Goal: Task Accomplishment & Management: Use online tool/utility

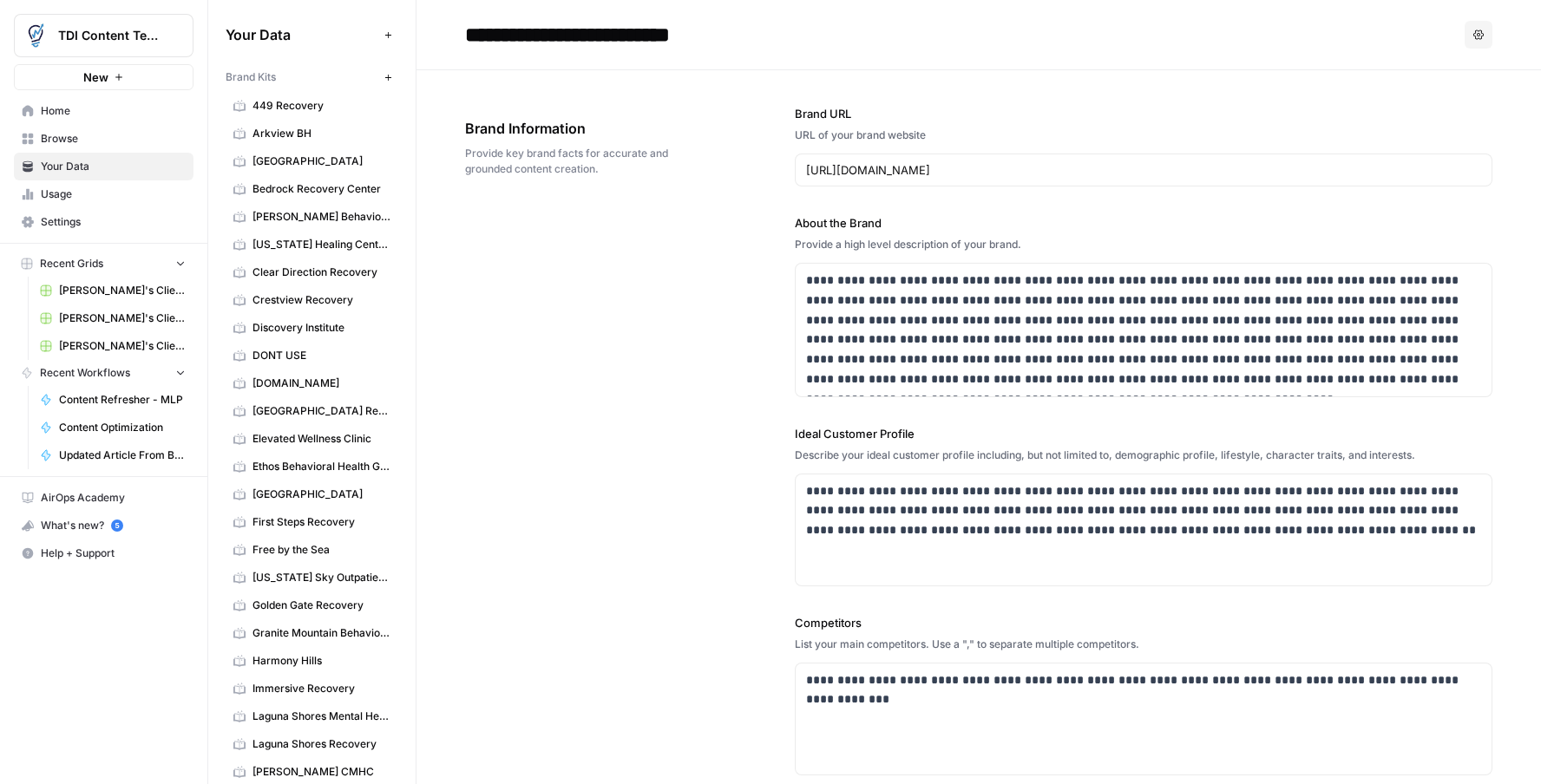
scroll to position [1632, 0]
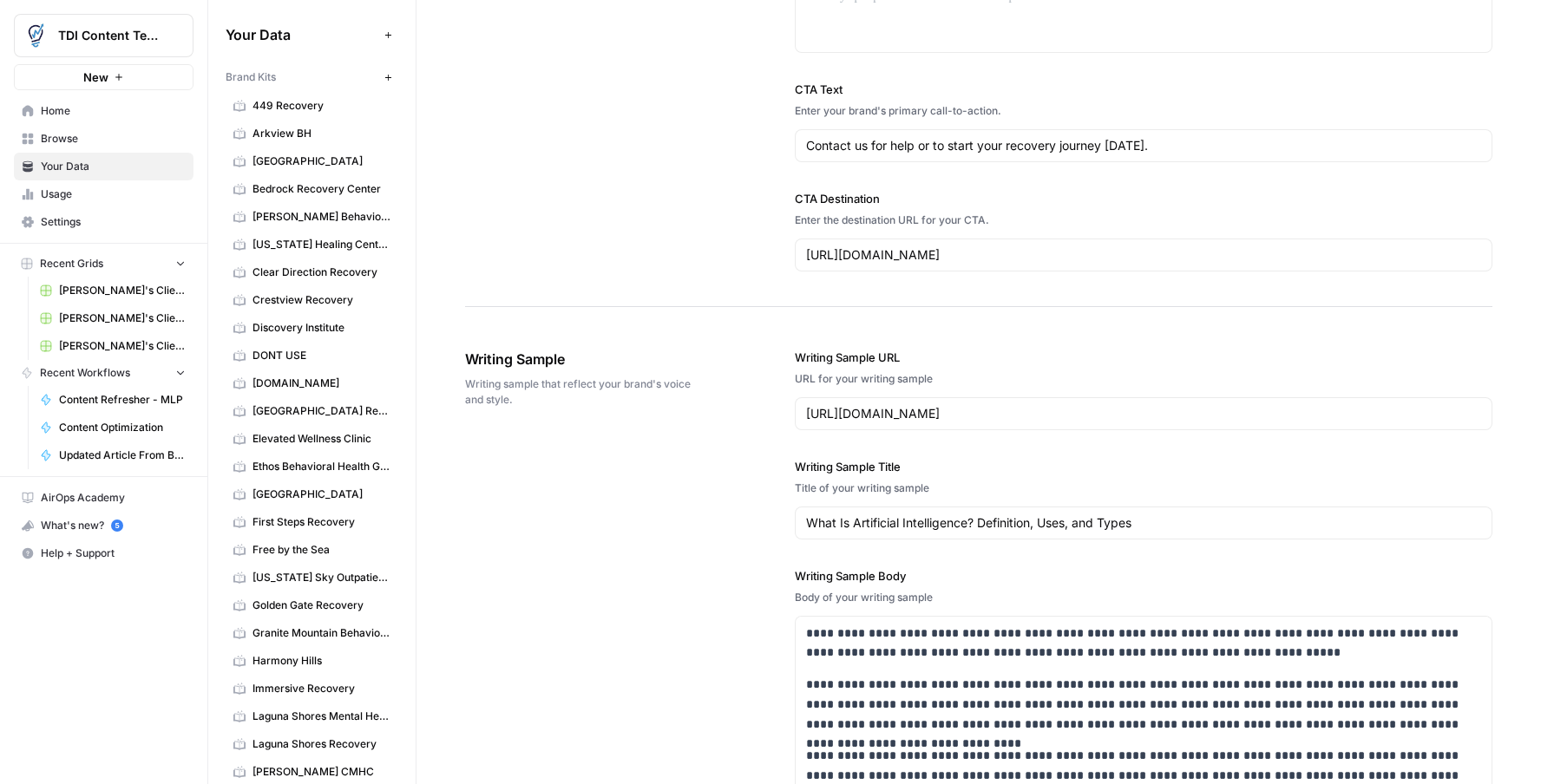
click at [1161, 264] on div "[URL][DOMAIN_NAME]" at bounding box center [1144, 255] width 698 height 33
click at [1162, 263] on div "[URL][DOMAIN_NAME]" at bounding box center [1144, 255] width 698 height 33
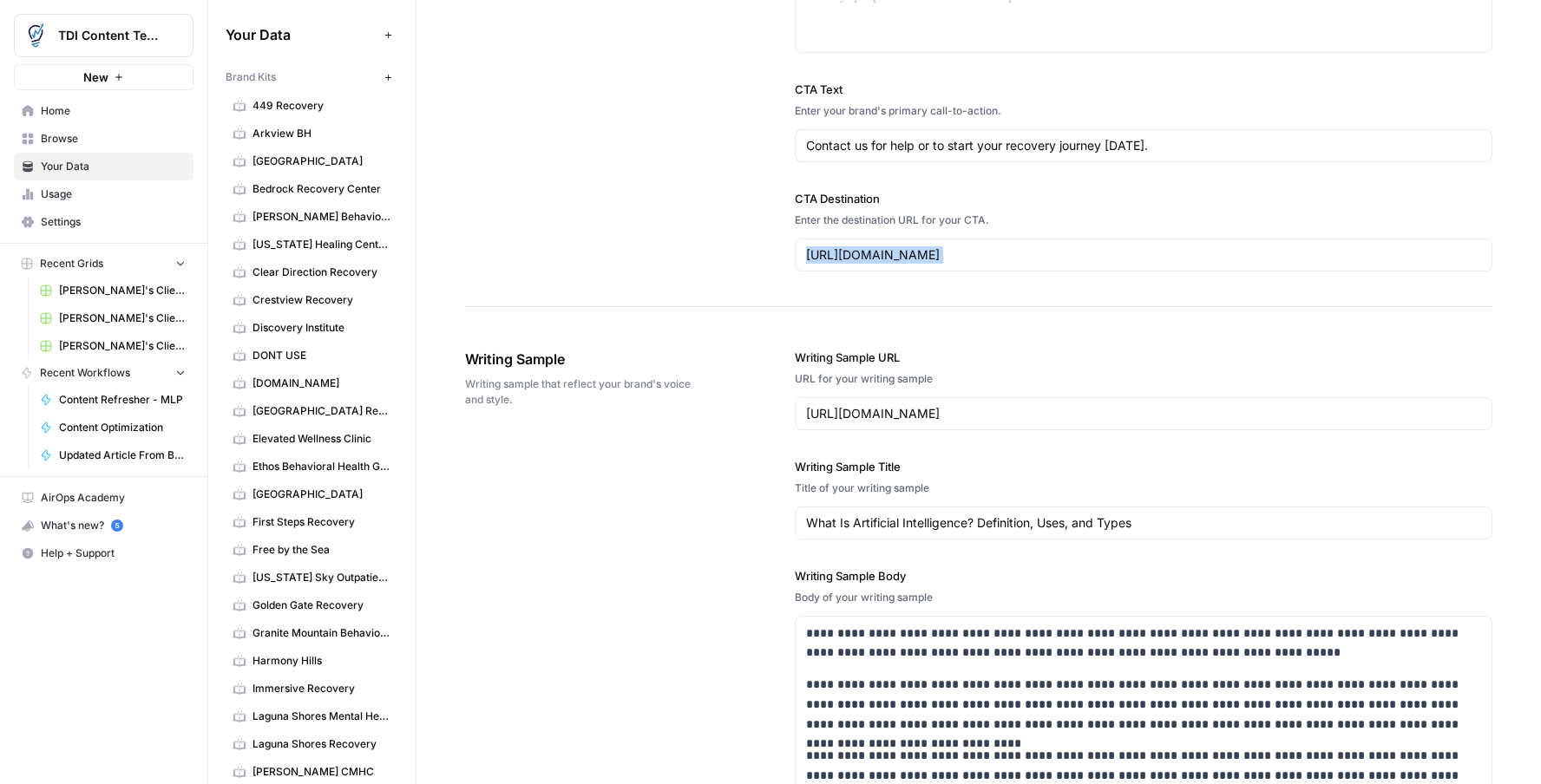
click at [1162, 263] on div "[URL][DOMAIN_NAME]" at bounding box center [1144, 255] width 698 height 33
drag, startPoint x: 1123, startPoint y: 255, endPoint x: 688, endPoint y: 252, distance: 435.0
click at [1204, 423] on div "https://www.coursera.org/articles/what-is-artificial-intelligence" at bounding box center [1144, 413] width 698 height 33
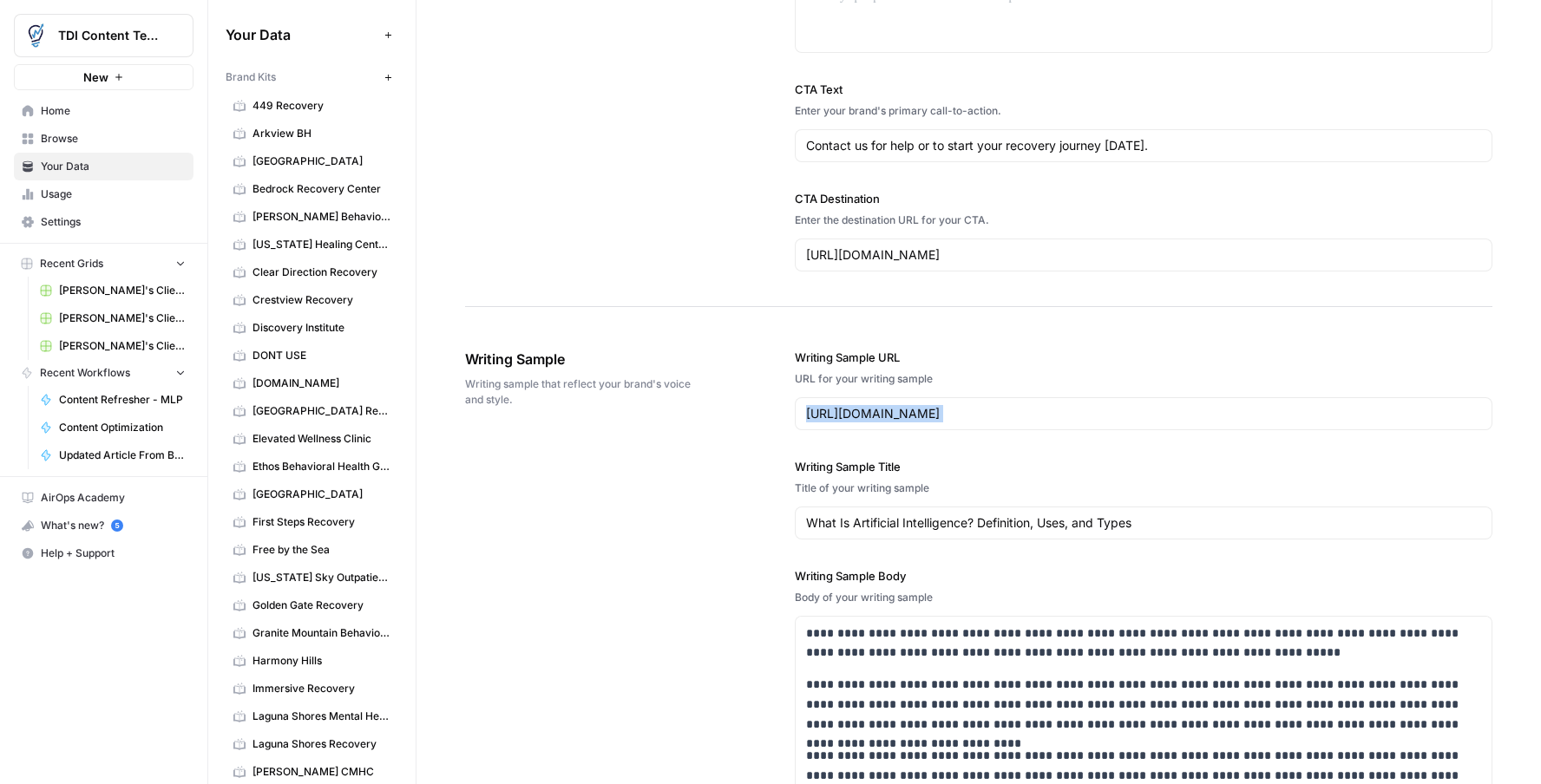
click at [1204, 422] on div "https://www.coursera.org/articles/what-is-artificial-intelligence" at bounding box center [1144, 413] width 698 height 33
click at [1204, 422] on div "https://www.coursera.org/articles/what-is-artificial-intelligence" at bounding box center [1144, 413] width 698 height 33
paste input "[URL][DOMAIN_NAME]"
click at [1213, 415] on input "https://www.coursera.org/articles/what-is-artificial-intelligencehttps://newjer…" at bounding box center [1144, 413] width 675 height 17
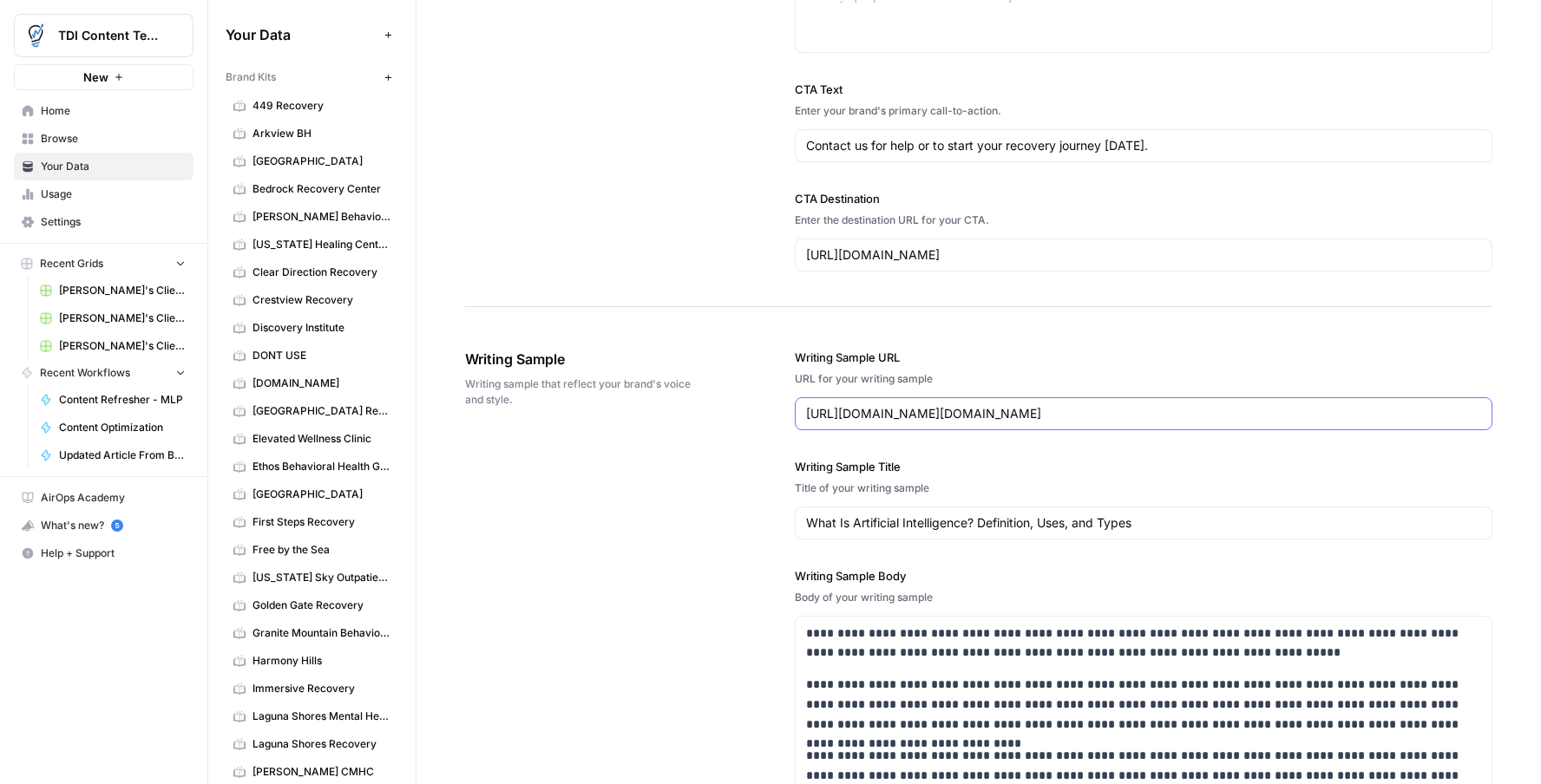
click at [1213, 415] on input "https://www.coursera.org/articles/what-is-artificial-intelligencehttps://newjer…" at bounding box center [1144, 413] width 675 height 17
paste input "text"
type input "[URL][DOMAIN_NAME]"
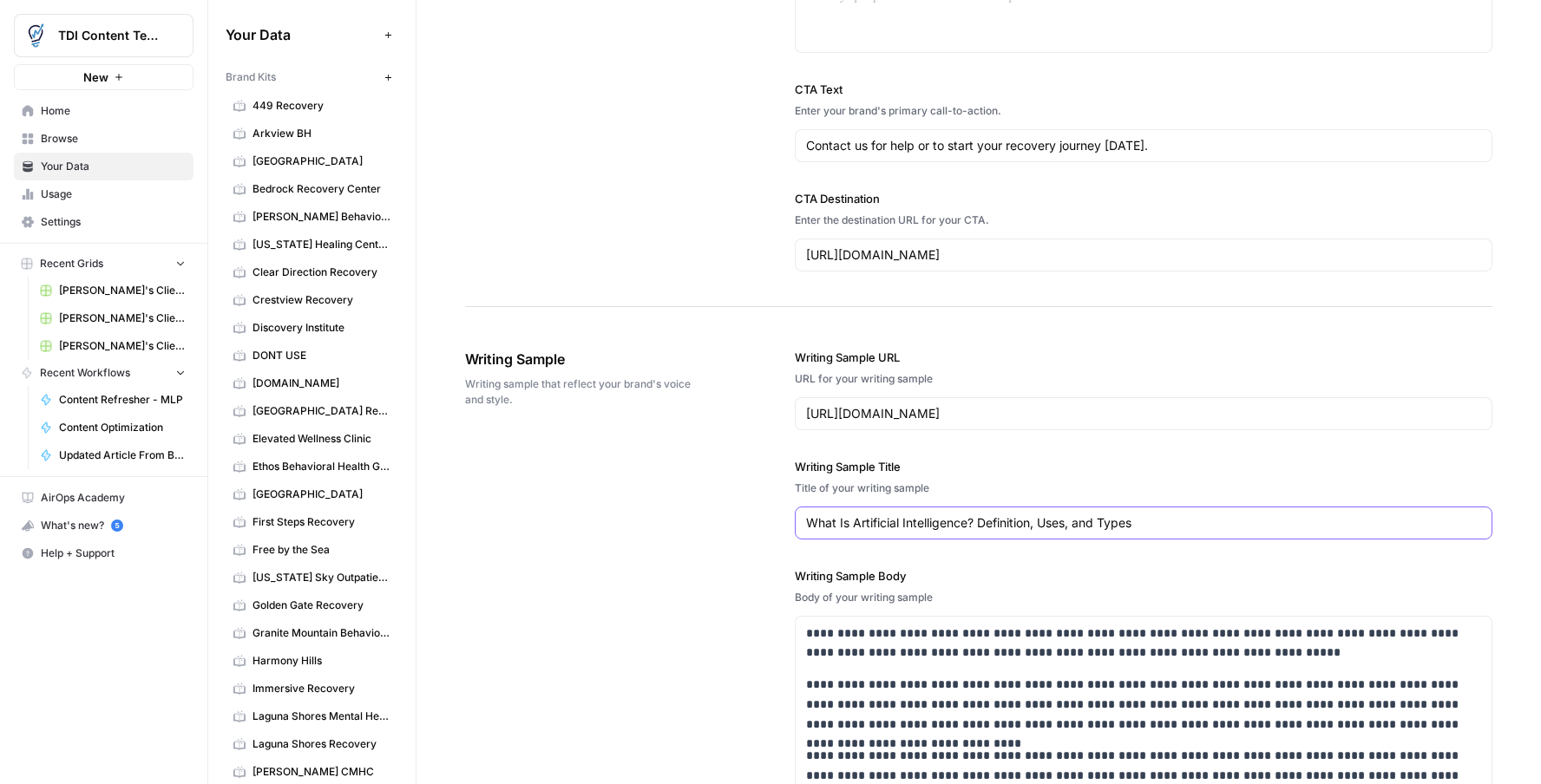
click at [1253, 514] on input "What Is Artificial Intelligence? Definition, Uses, and Types" at bounding box center [1144, 522] width 675 height 17
click at [1035, 526] on input "What Is Artificial Intelligence? Definition, Uses, and Types" at bounding box center [1144, 522] width 675 height 17
paste input "Alcohol_Addiction_Treatment_in_New_Jersey"
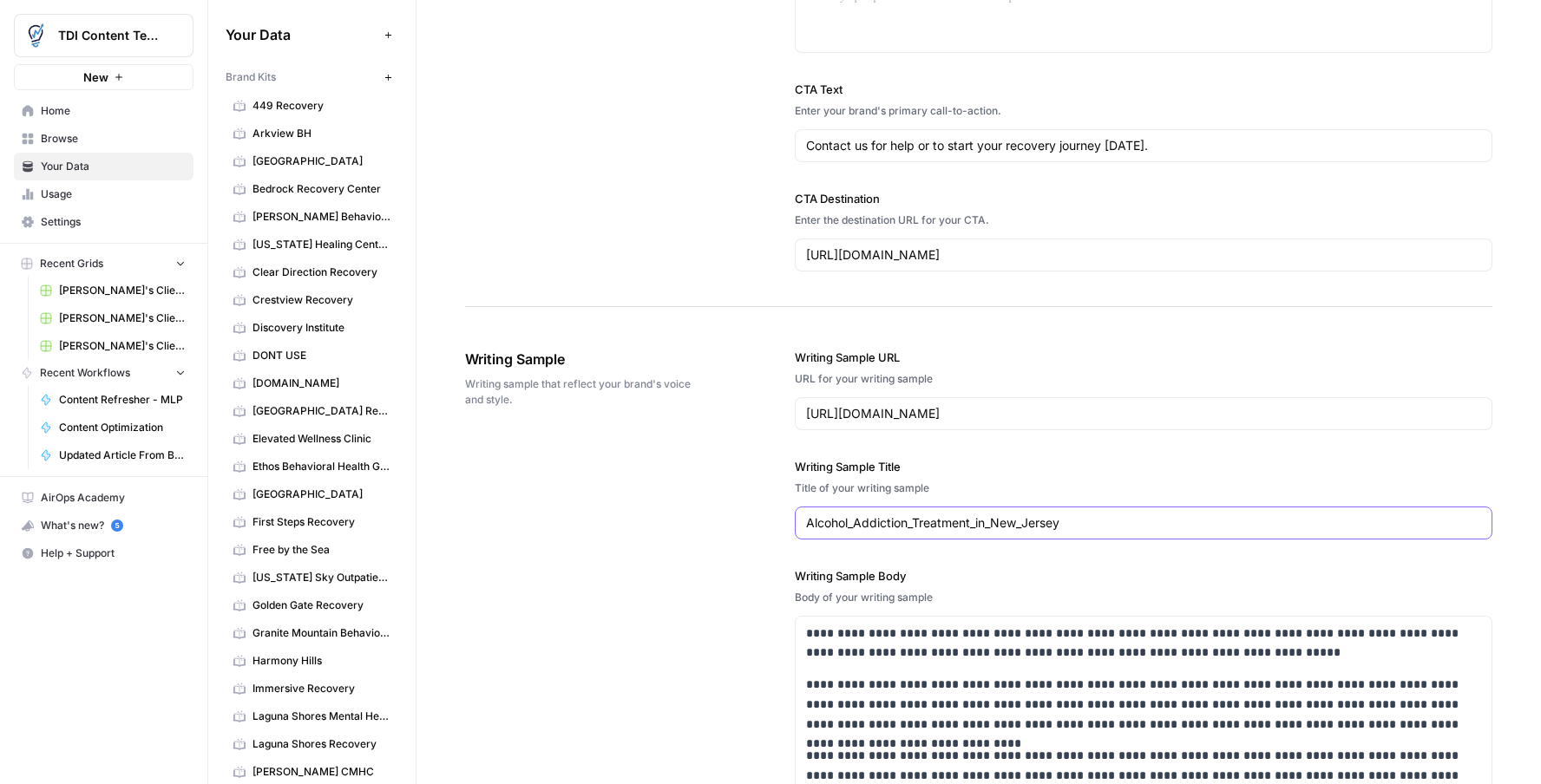
scroll to position [1725, 0]
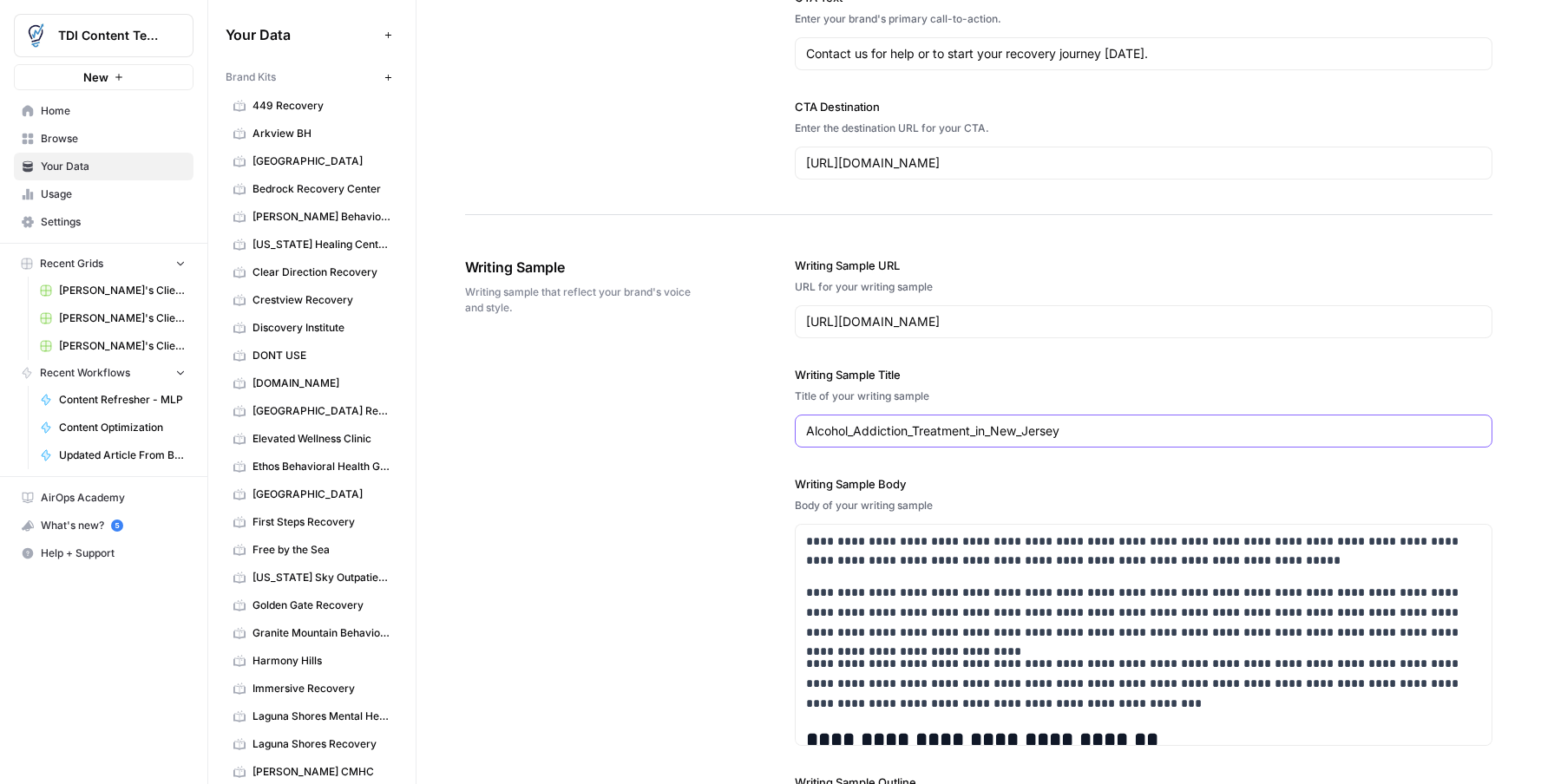
click at [1015, 429] on input "Alcohol_Addiction_Treatment_in_New_Jersey" at bounding box center [1144, 431] width 675 height 17
click at [1014, 429] on input "Alcohol_Addiction_Treatment_in_New_Jersey" at bounding box center [1144, 431] width 675 height 17
paste input "Addiction Treatment in New"
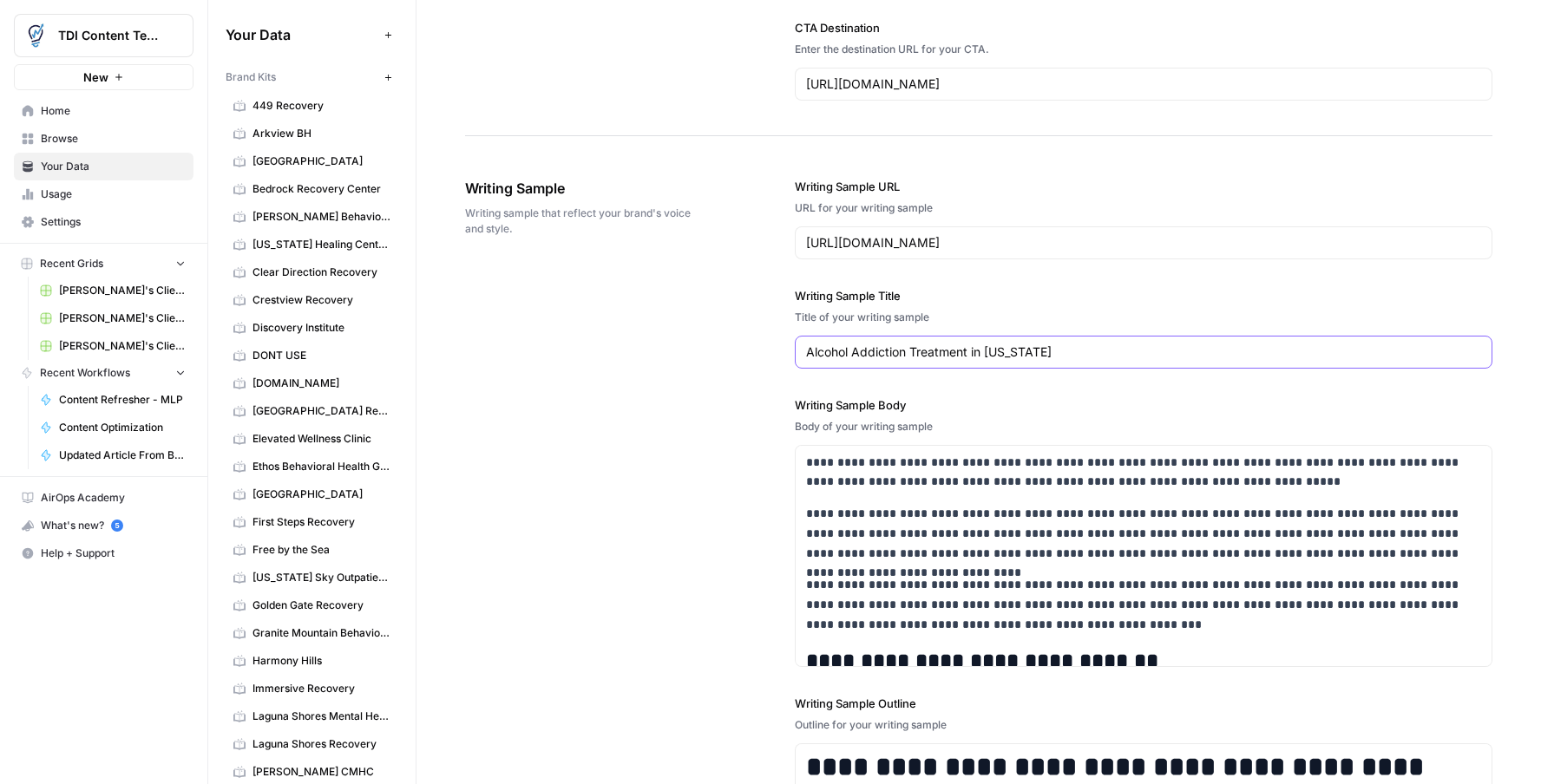
scroll to position [1807, 0]
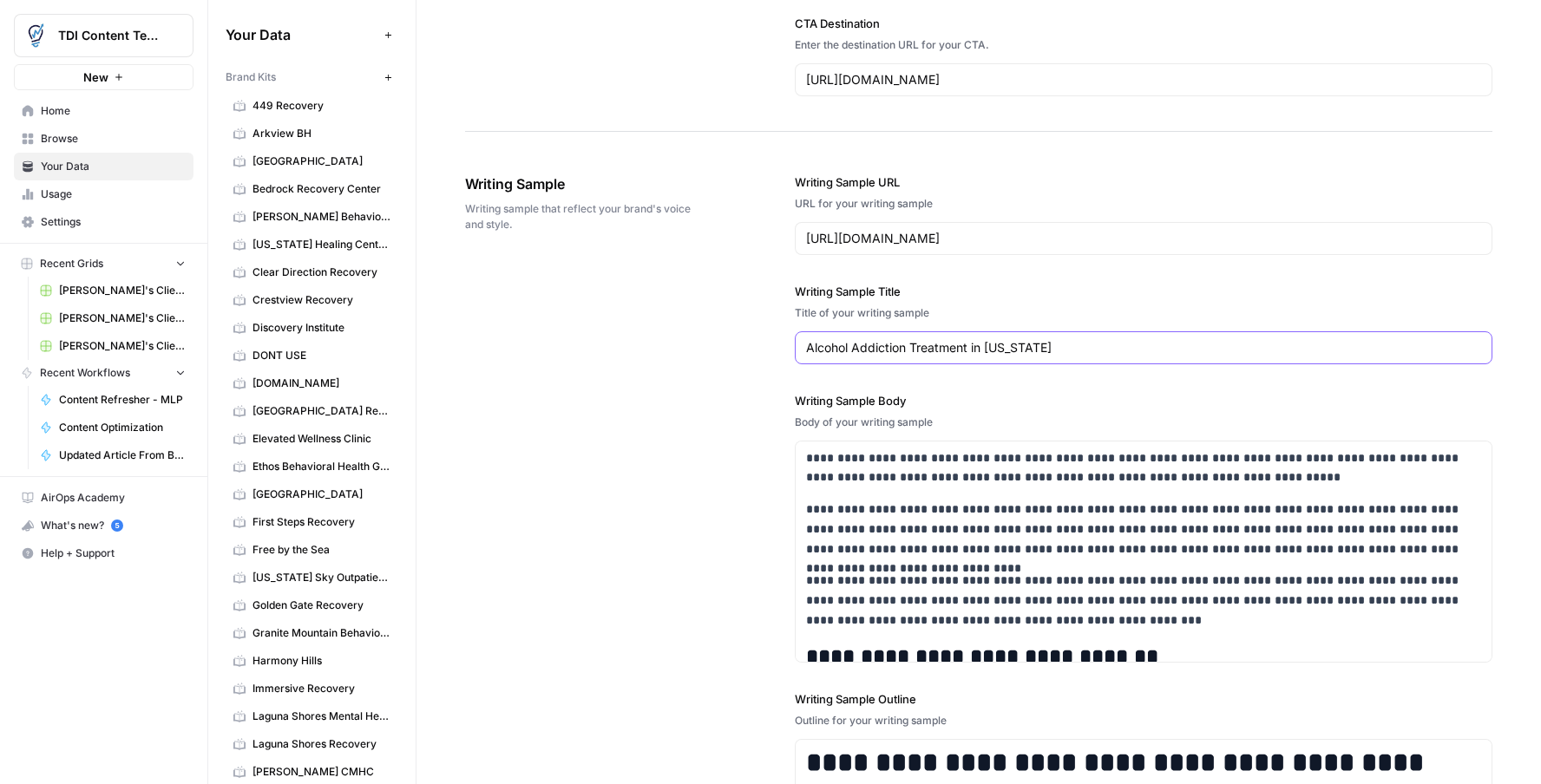
type input "Alcohol Addiction Treatment in [US_STATE]"
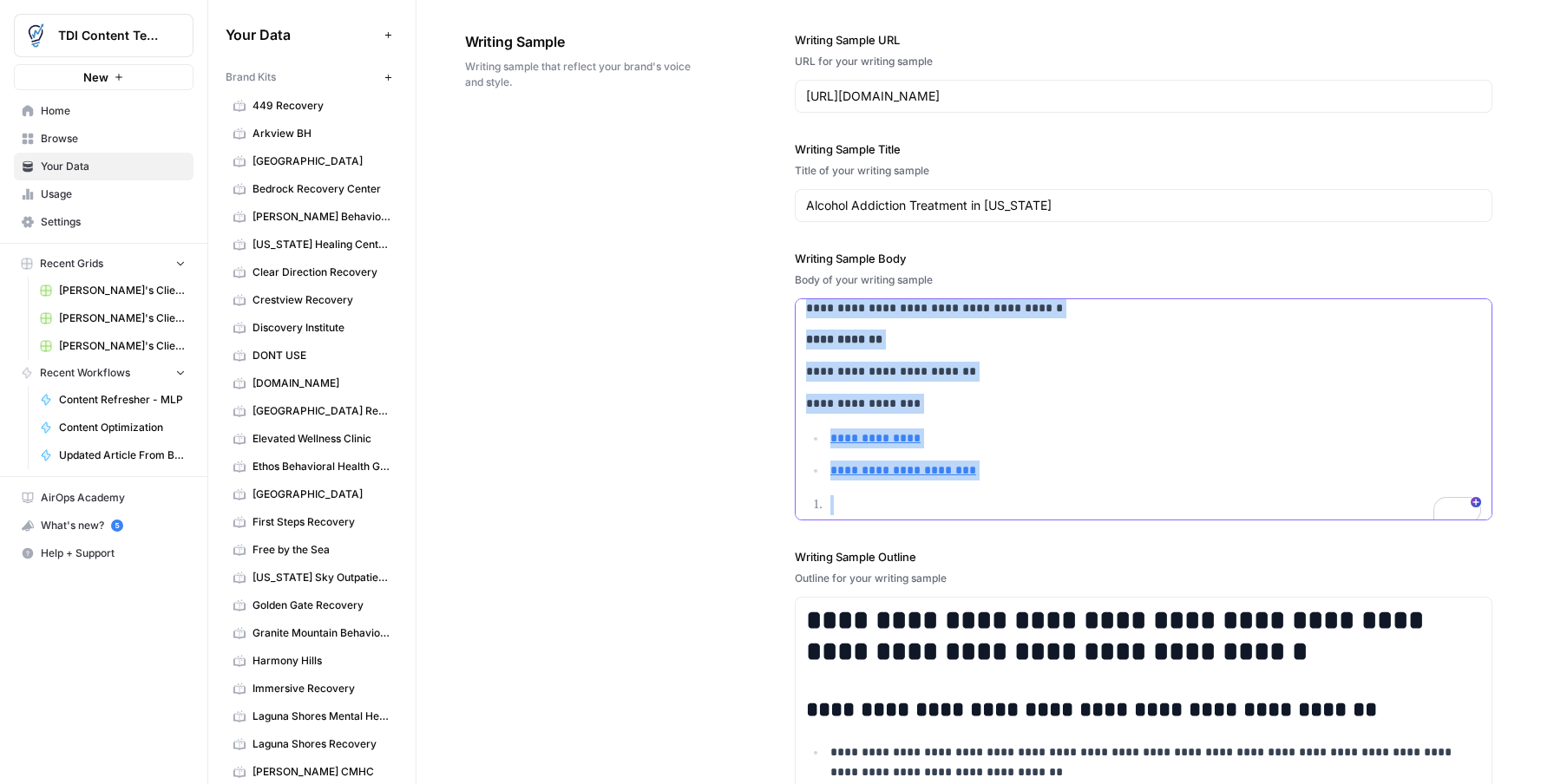
scroll to position [4336, 0]
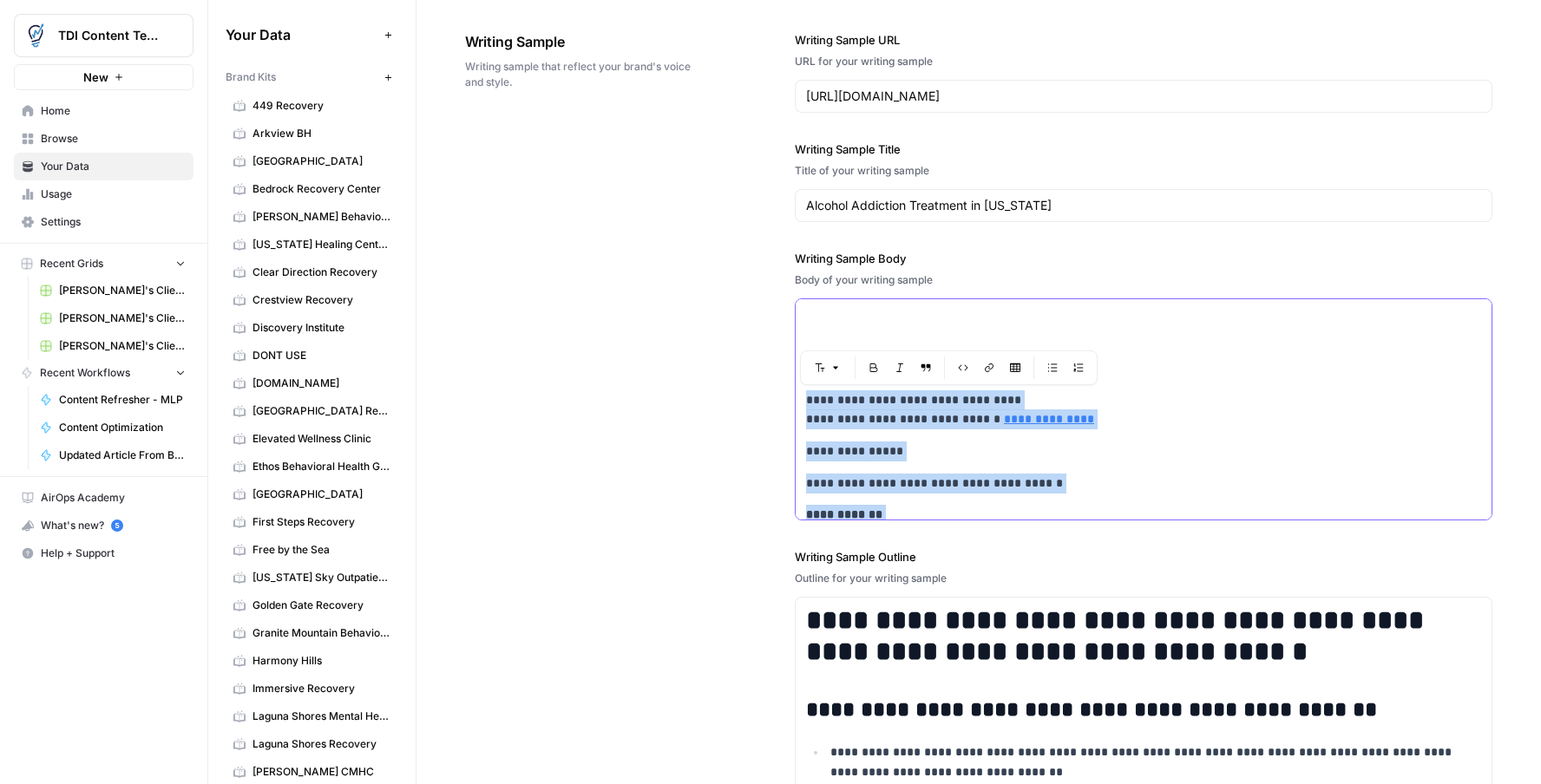
drag, startPoint x: 950, startPoint y: 504, endPoint x: 836, endPoint y: 389, distance: 161.9
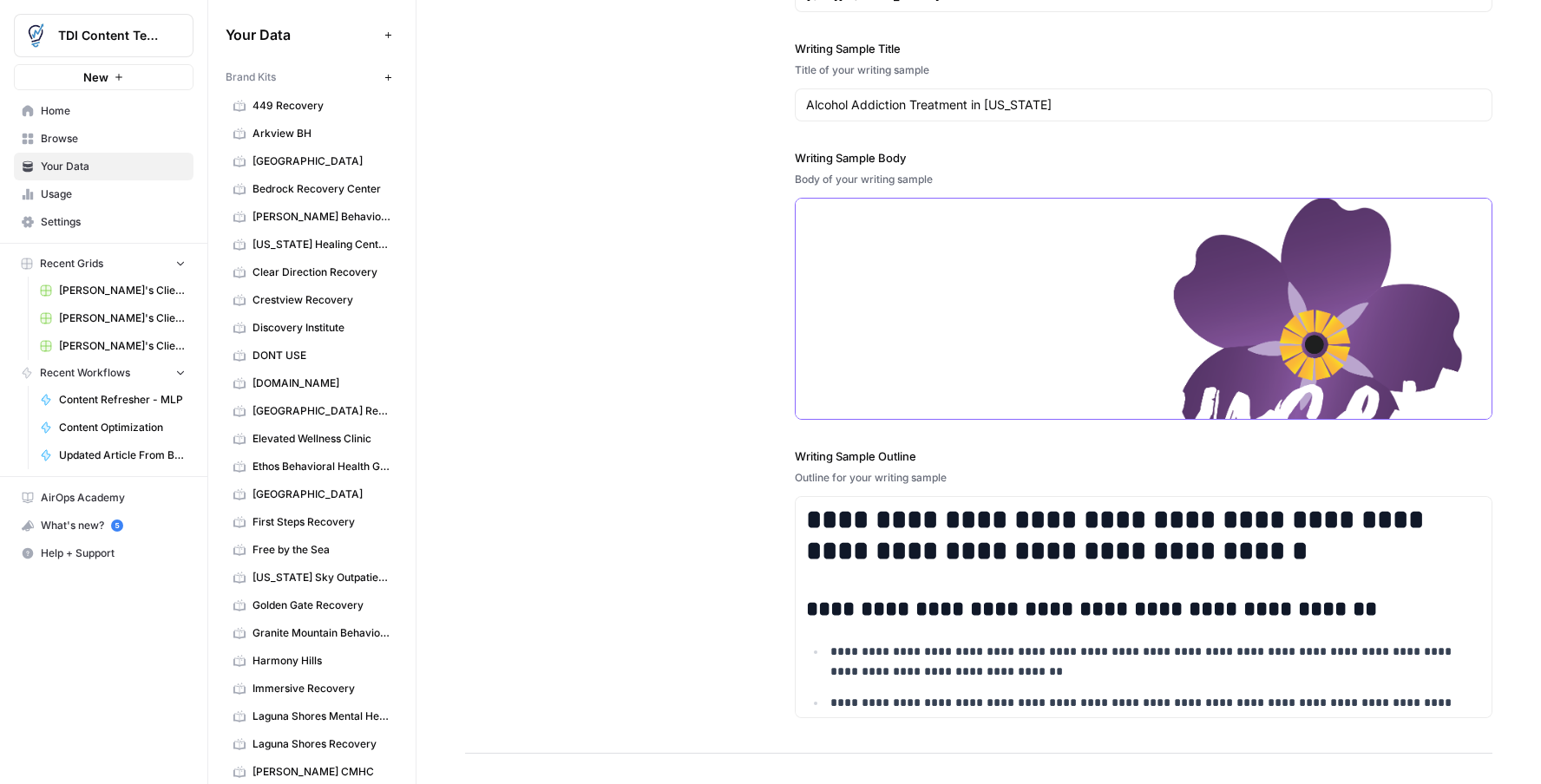
drag, startPoint x: 1403, startPoint y: 355, endPoint x: 1383, endPoint y: 352, distance: 20.2
click at [1402, 355] on img "To enrich screen reader interactions, please activate Accessibility in Grammarl…" at bounding box center [1144, 368] width 675 height 341
drag, startPoint x: 1363, startPoint y: 349, endPoint x: 1376, endPoint y: 355, distance: 14.3
click at [1363, 349] on img "To enrich screen reader interactions, please activate Accessibility in Grammarl…" at bounding box center [1144, 368] width 675 height 341
click at [1370, 352] on img "To enrich screen reader interactions, please activate Accessibility in Grammarl…" at bounding box center [1144, 368] width 675 height 341
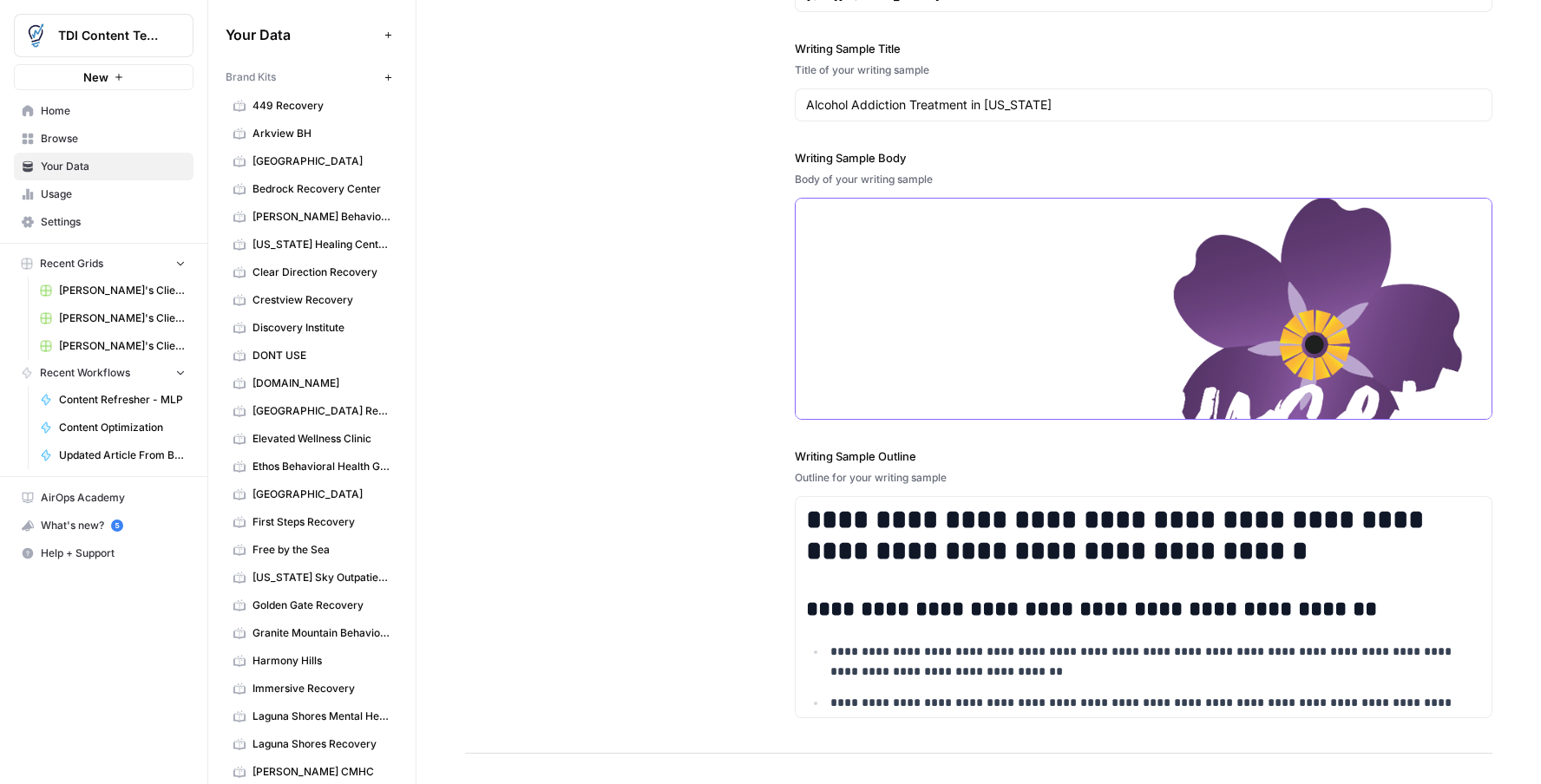
click at [1325, 325] on img "To enrich screen reader interactions, please activate Accessibility in Grammarl…" at bounding box center [1144, 368] width 675 height 341
drag, startPoint x: 1484, startPoint y: 371, endPoint x: 1161, endPoint y: 339, distance: 324.6
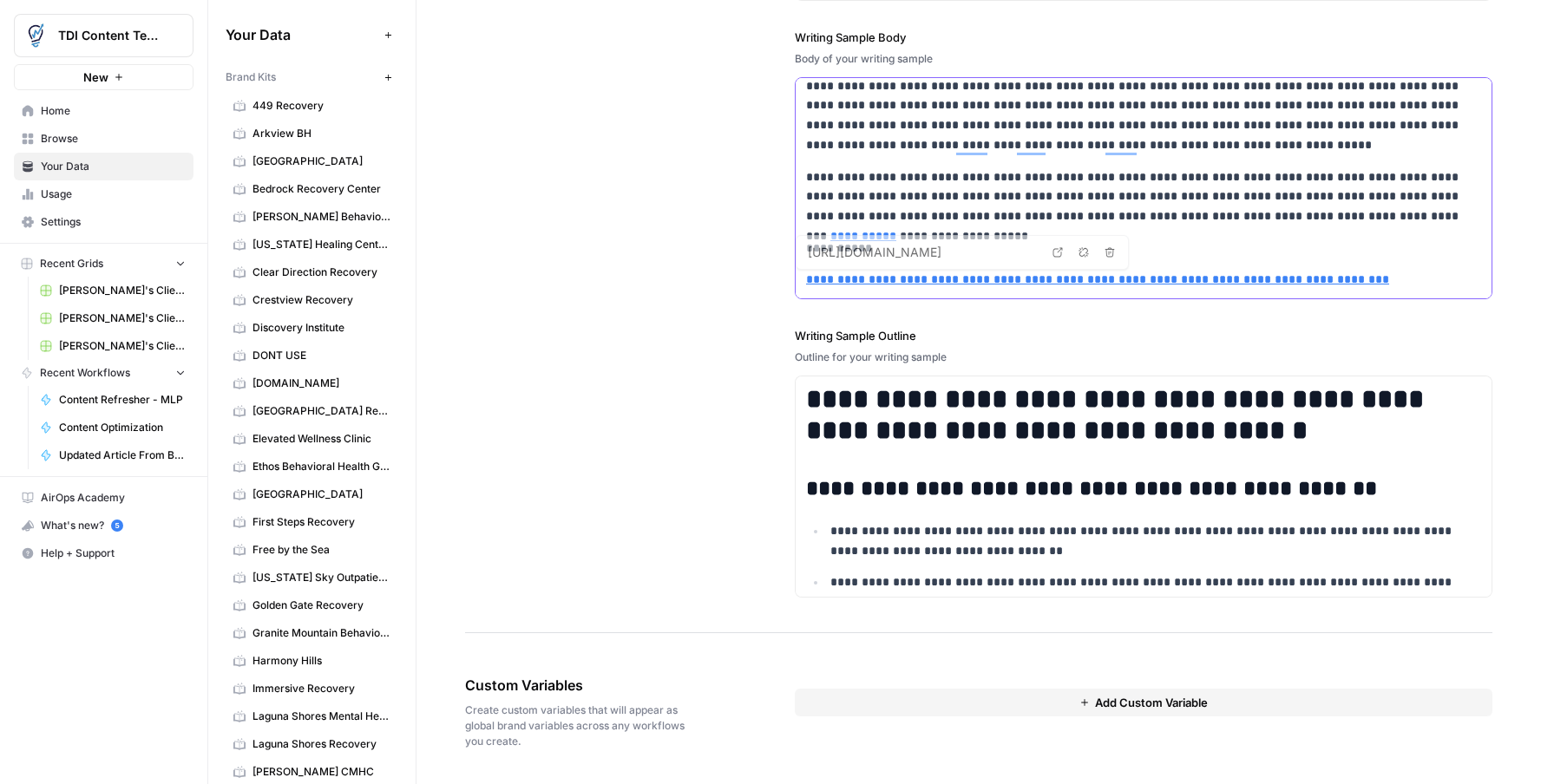
type input "https://aspe.hhs.gov/evaluation-new-jersey-substance-abuse-research-demonstrati…"
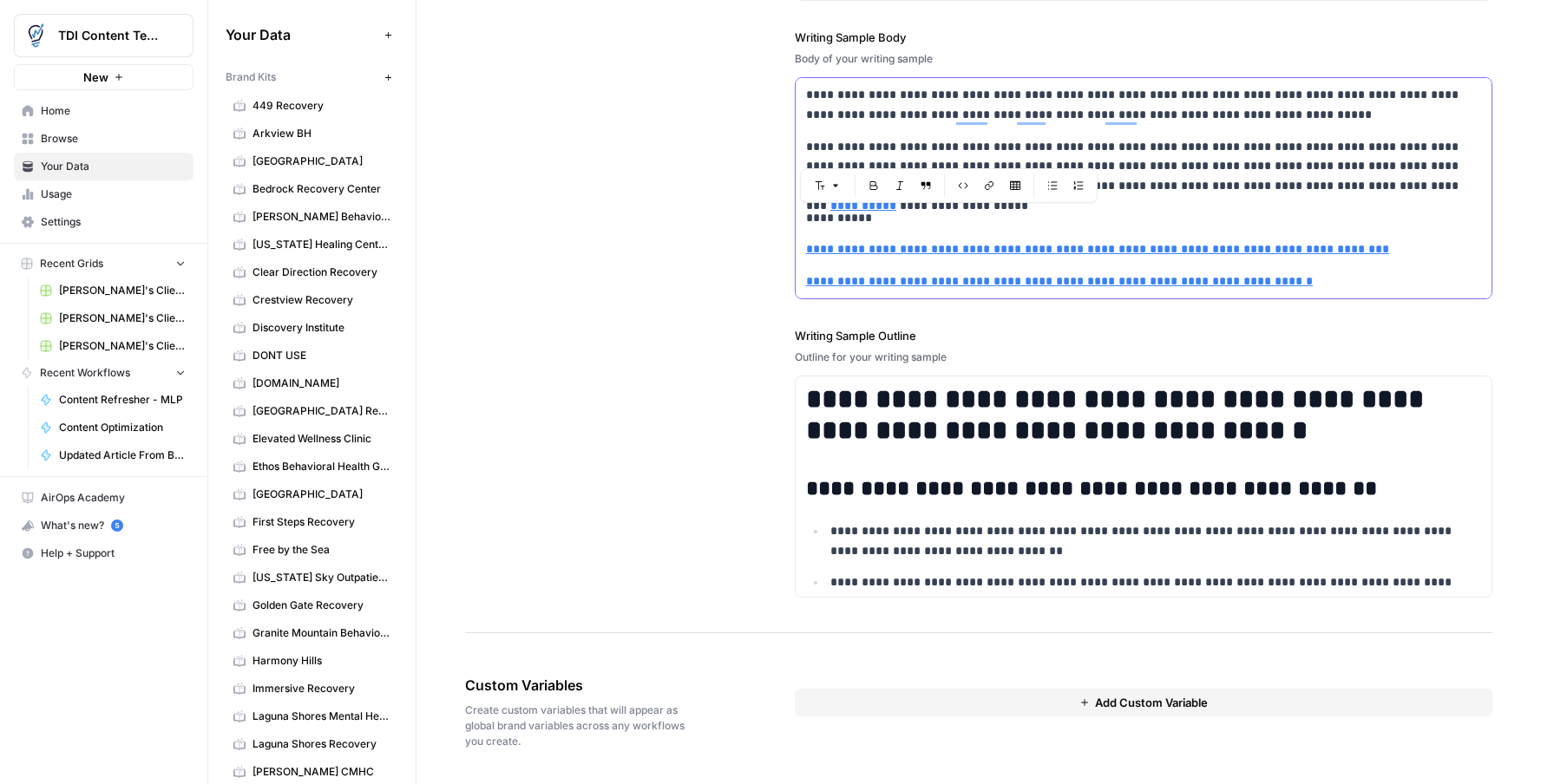
drag, startPoint x: 1231, startPoint y: 221, endPoint x: 801, endPoint y: 206, distance: 430.3
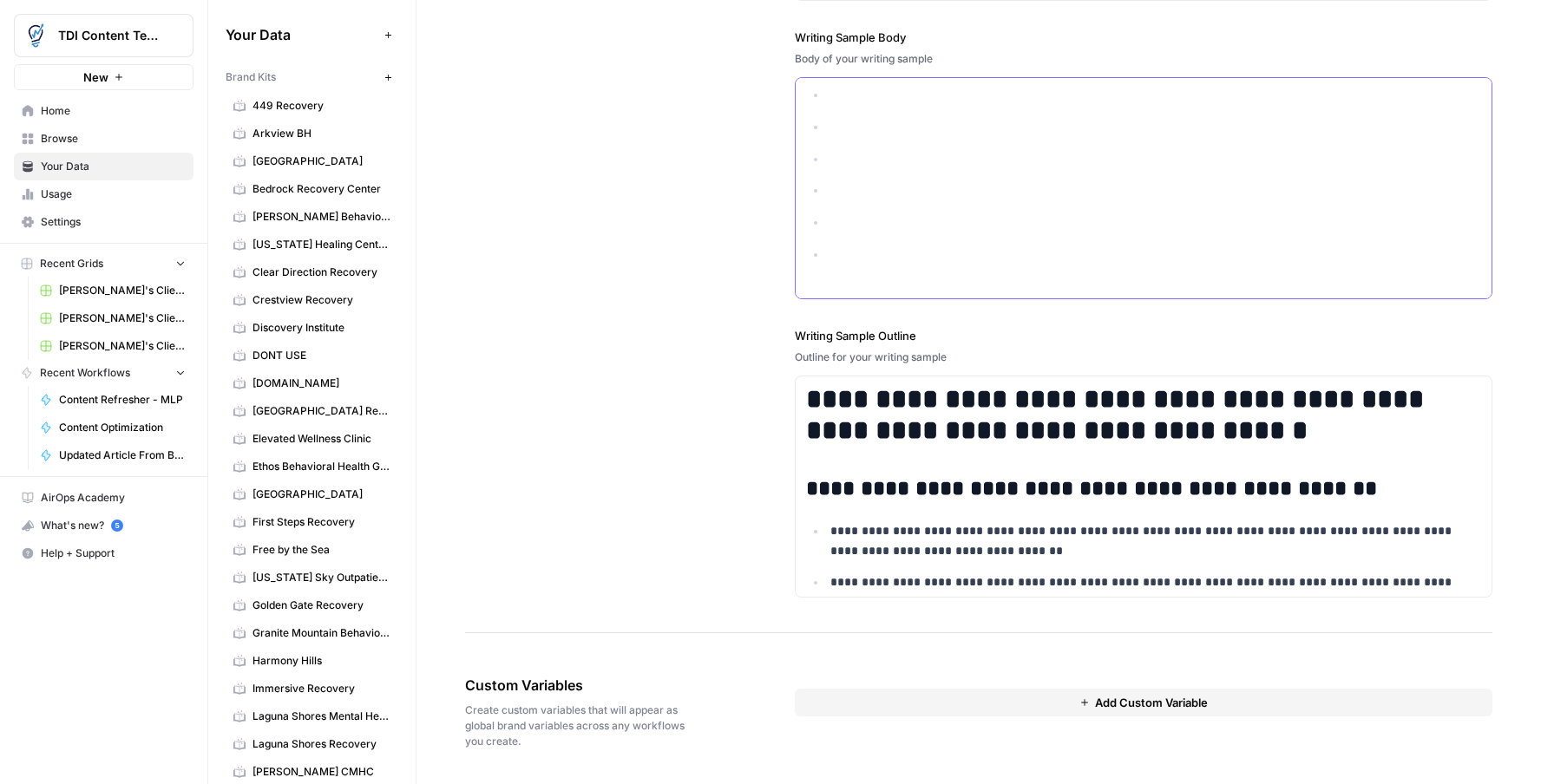
click at [975, 254] on p "To enrich screen reader interactions, please activate Accessibility in Grammarl…" at bounding box center [1156, 255] width 651 height 20
drag, startPoint x: 912, startPoint y: 244, endPoint x: 841, endPoint y: 124, distance: 139.4
click at [841, 124] on ul "To enrich screen reader interactions, please activate Accessibility in Grammarl…" at bounding box center [1144, 236] width 675 height 243
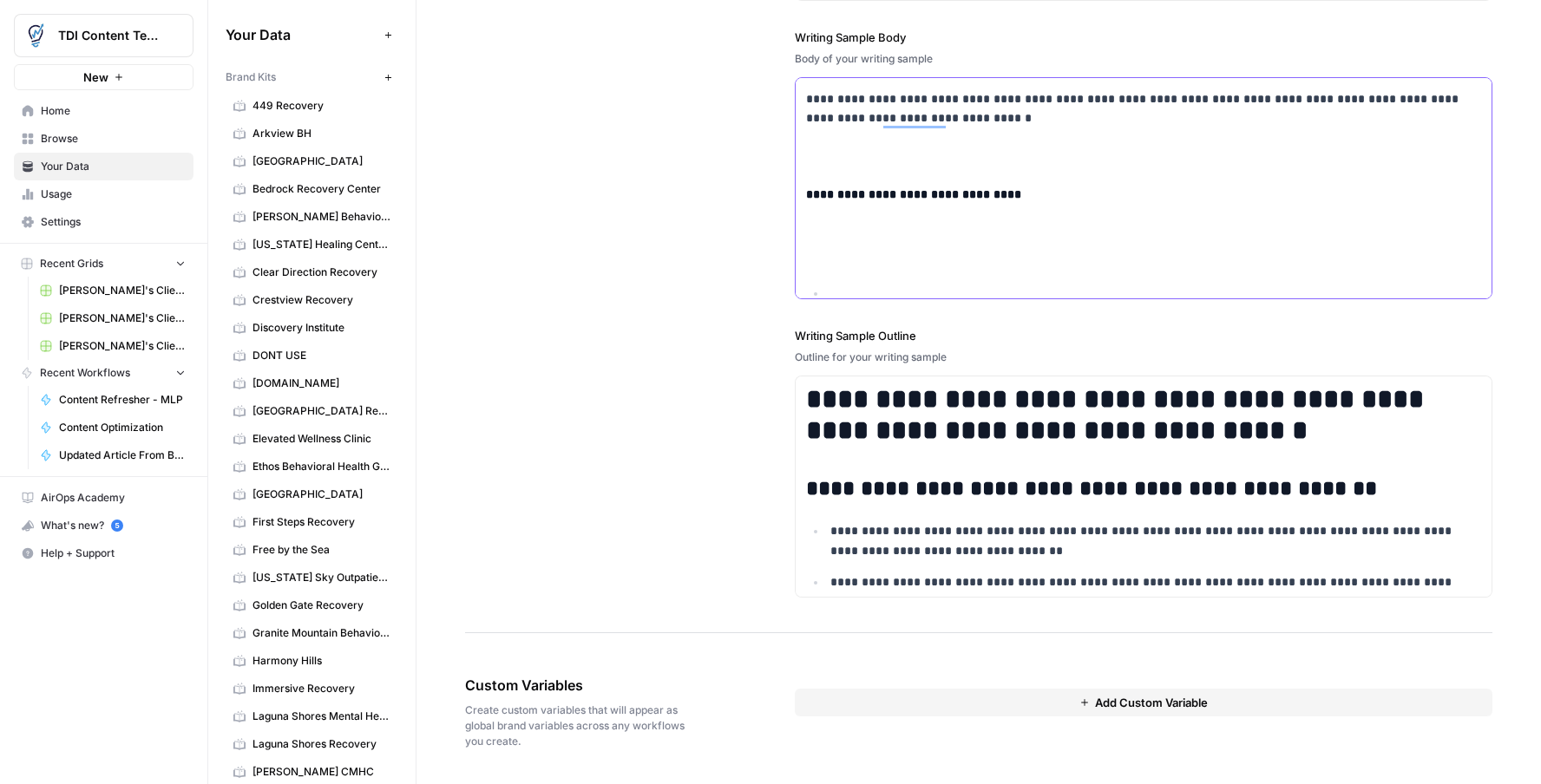
click at [853, 160] on p "To enrich screen reader interactions, please activate Accessibility in Grammarl…" at bounding box center [1144, 150] width 675 height 20
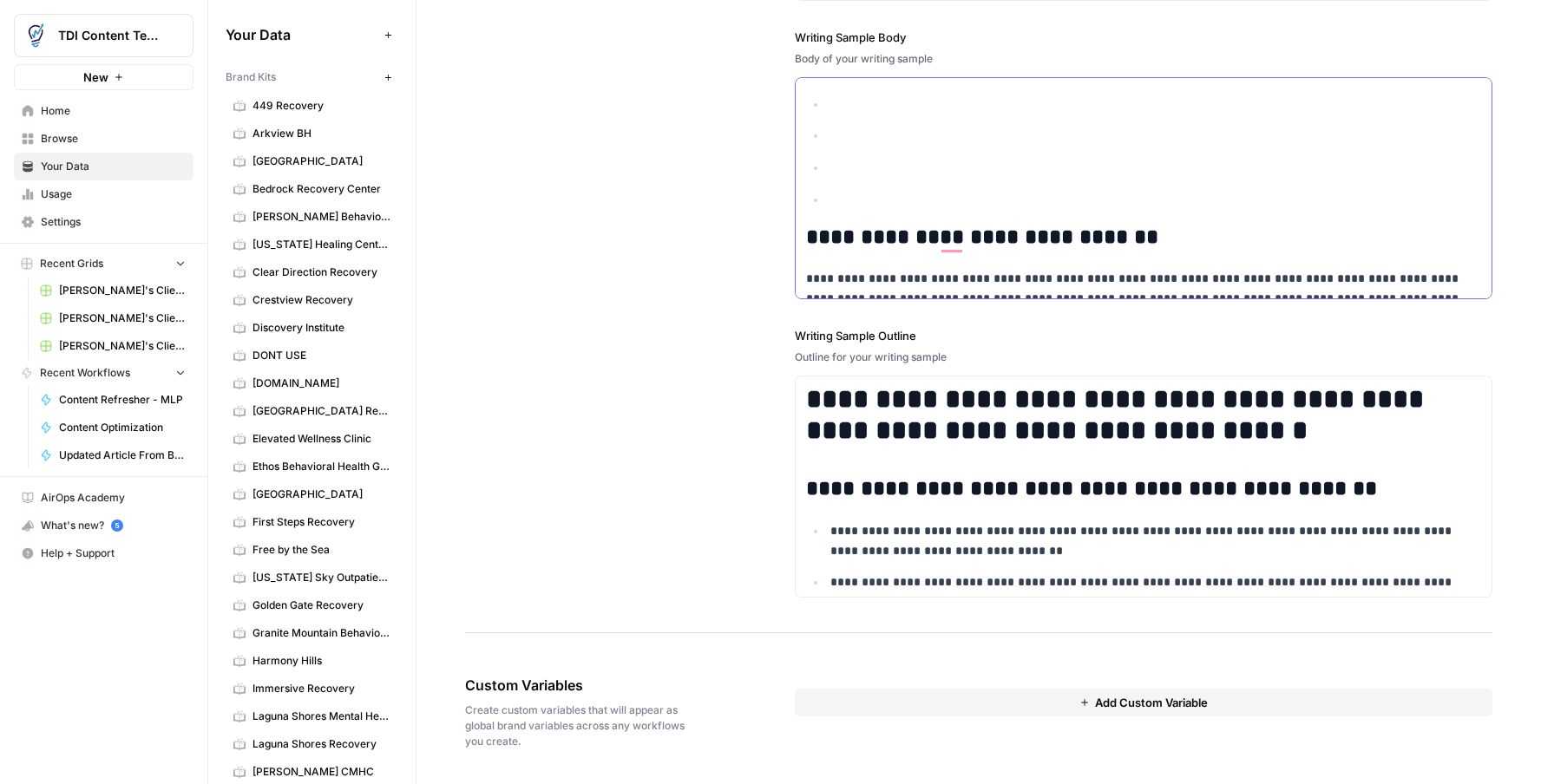
drag, startPoint x: 883, startPoint y: 200, endPoint x: 963, endPoint y: 197, distance: 80.1
click at [883, 200] on p "To enrich screen reader interactions, please activate Accessibility in Grammarl…" at bounding box center [1156, 199] width 651 height 20
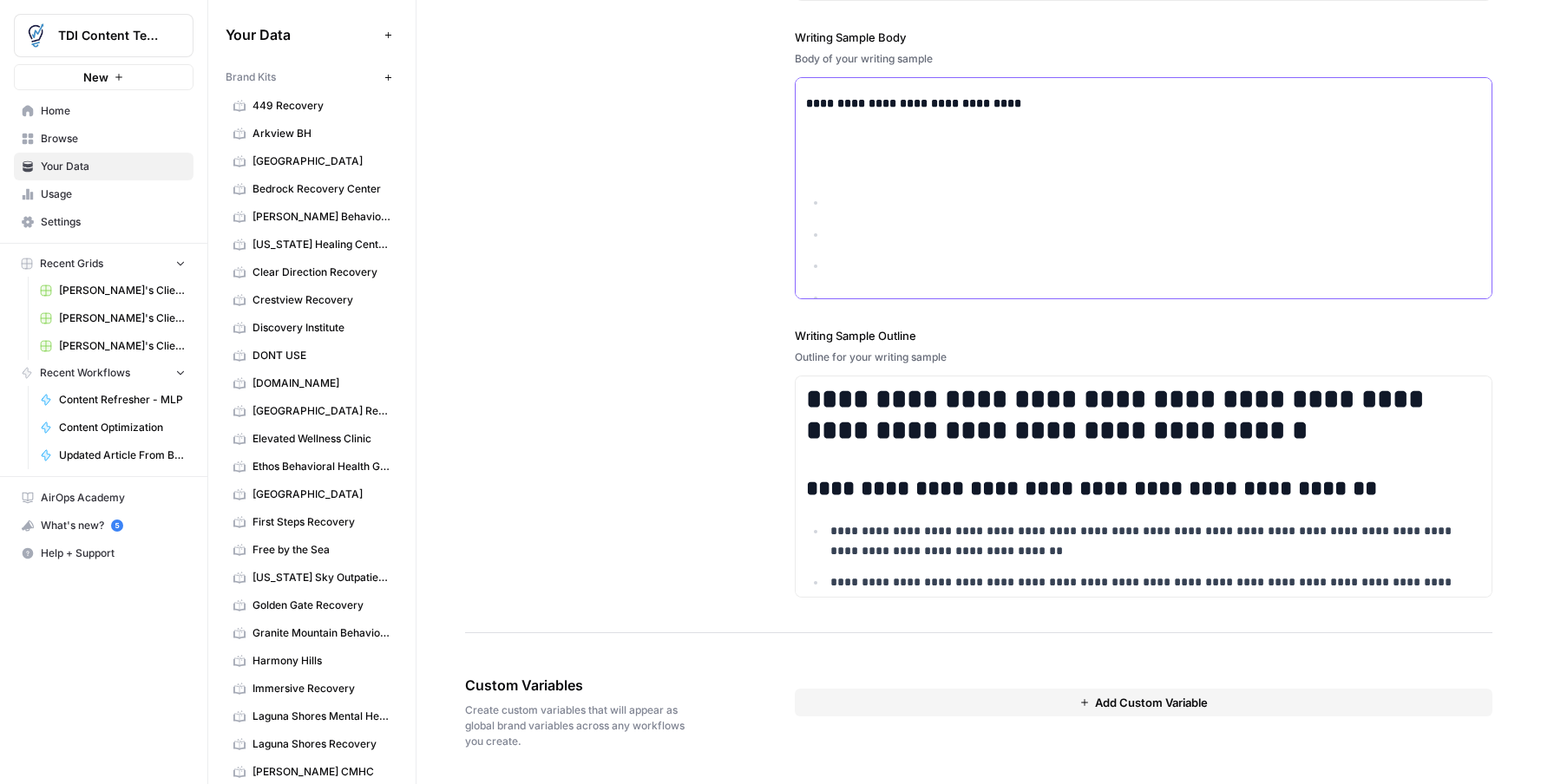
drag, startPoint x: 845, startPoint y: 197, endPoint x: 836, endPoint y: 142, distance: 55.7
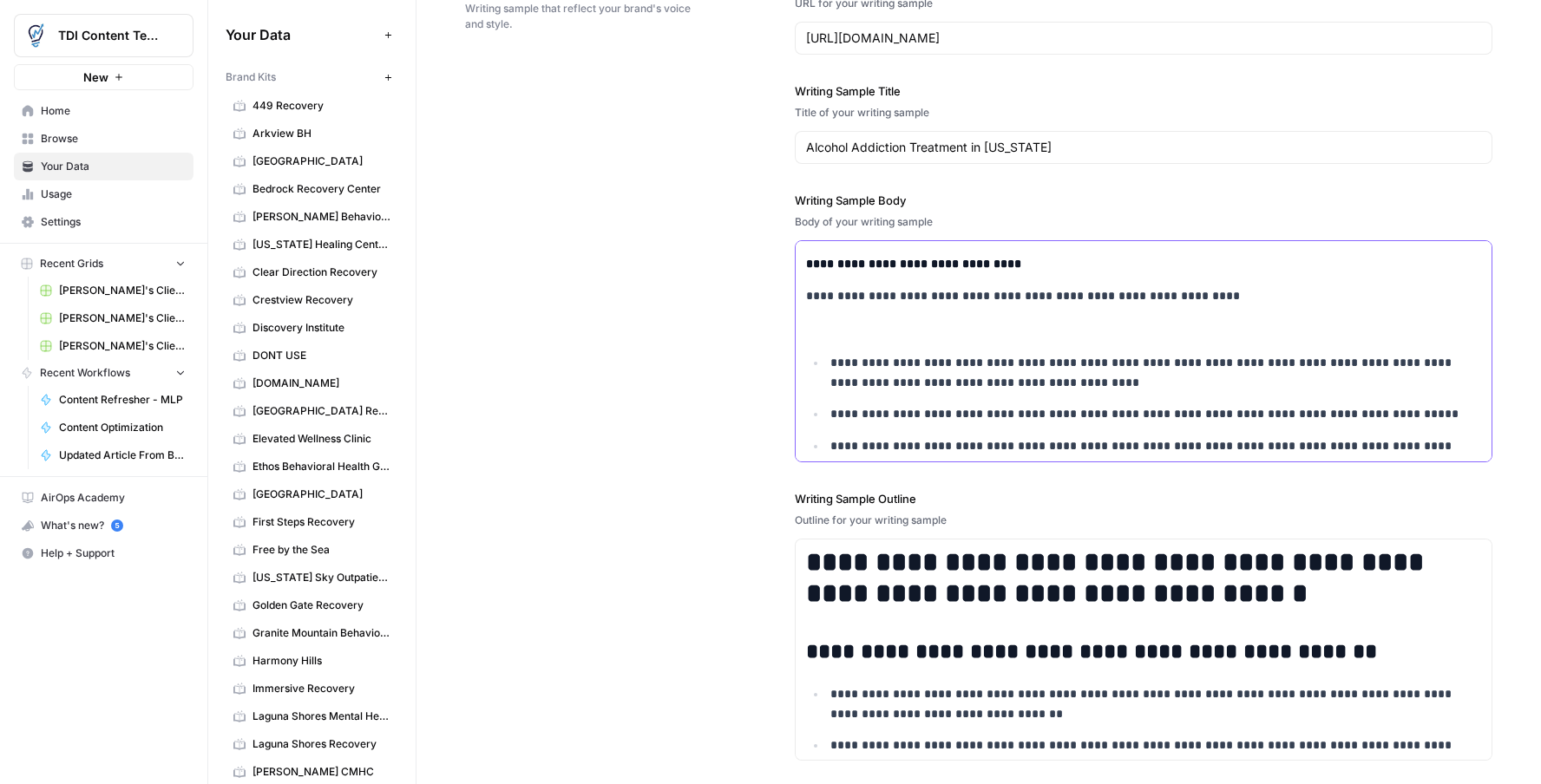
click at [1042, 317] on div "**********" at bounding box center [1144, 68] width 696 height 3906
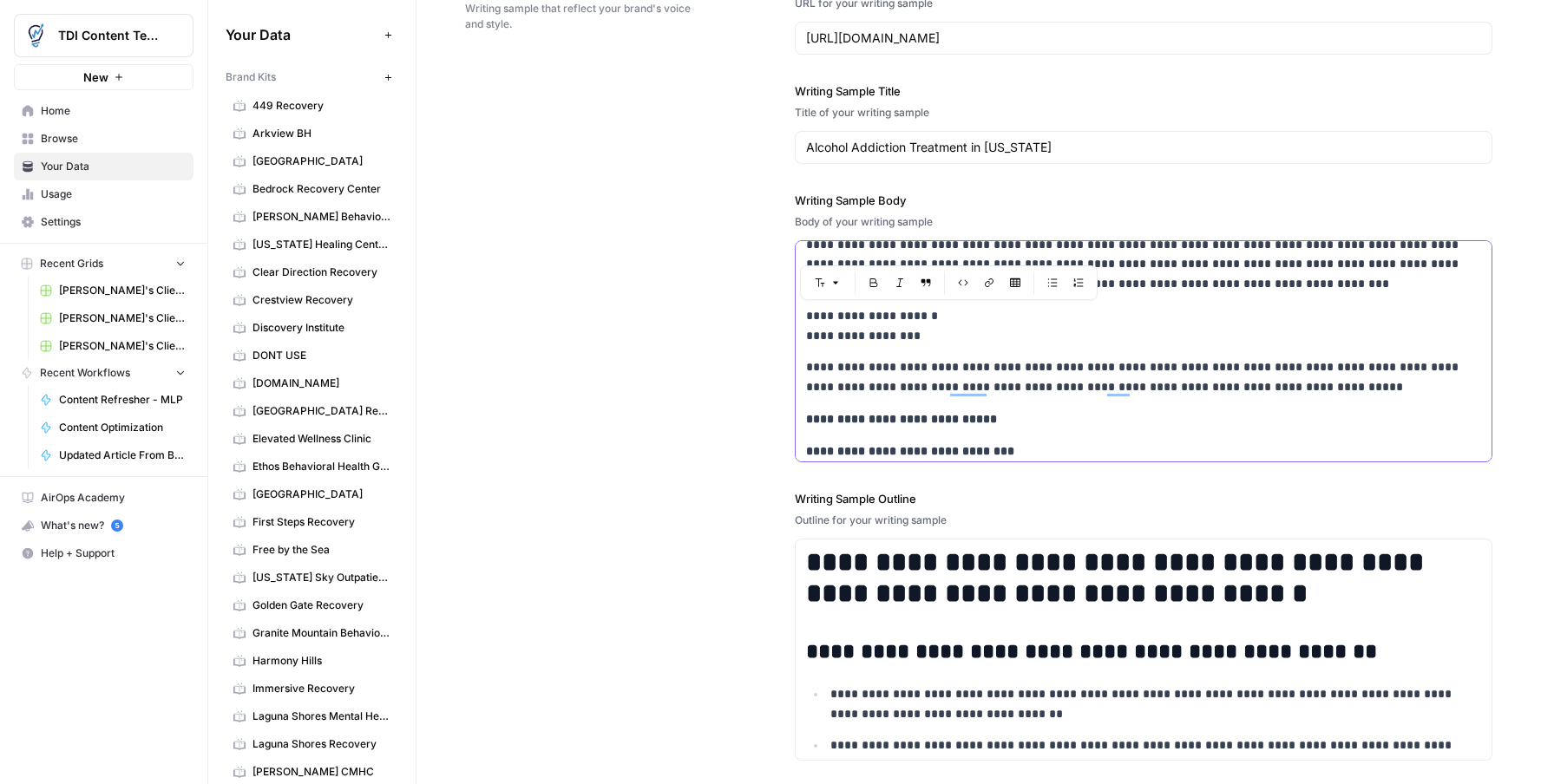
drag, startPoint x: 928, startPoint y: 421, endPoint x: 800, endPoint y: 319, distance: 163.7
click at [799, 318] on div "Your Data Add Data Brand Kits New 449 Recovery Arkview BH Bayview Recovery Cent…" at bounding box center [874, 392] width 1333 height 784
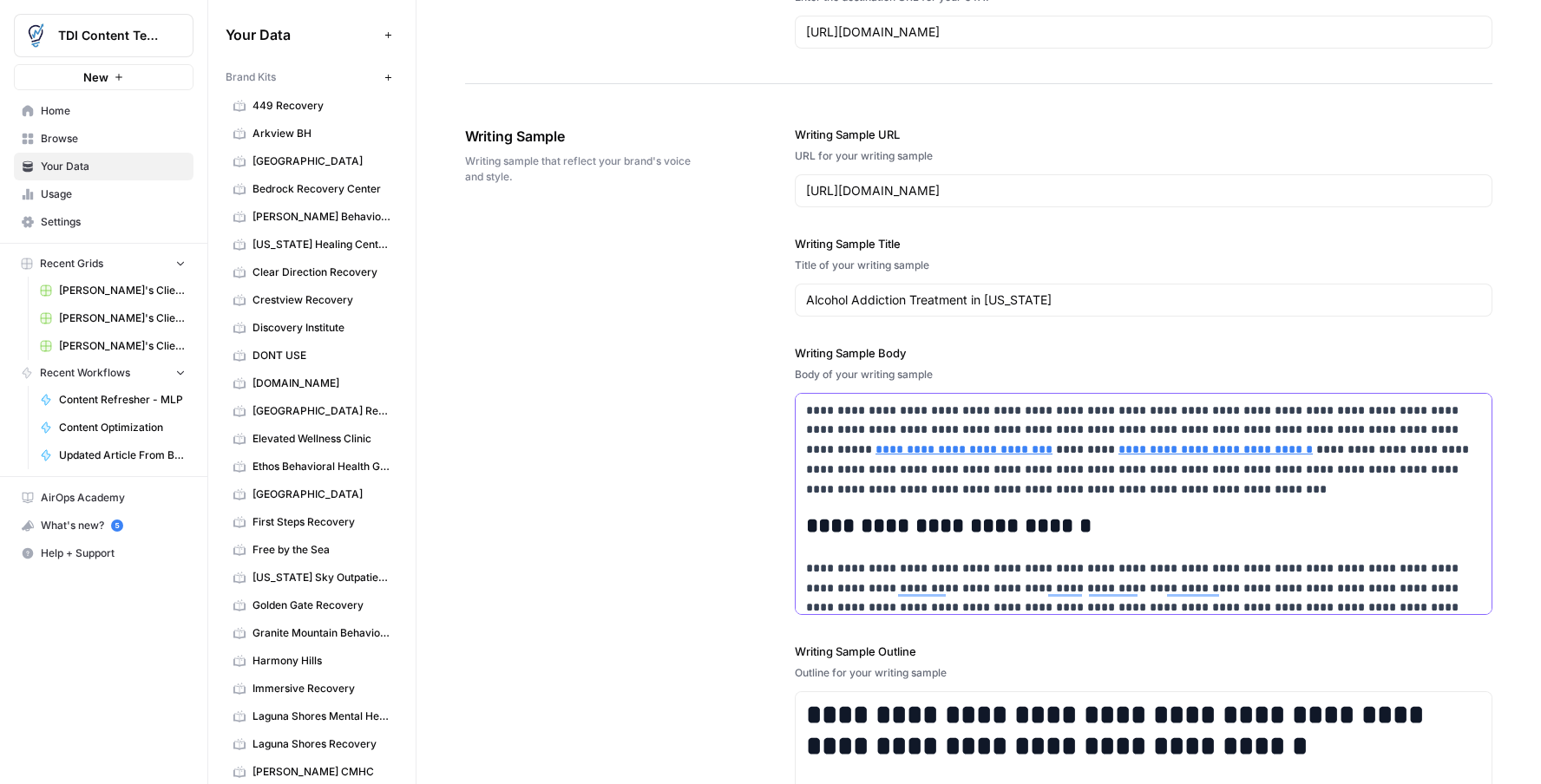
click at [997, 495] on p "**********" at bounding box center [1144, 449] width 675 height 99
click at [1145, 525] on h2 "**********" at bounding box center [1144, 526] width 675 height 24
copy div "**********"
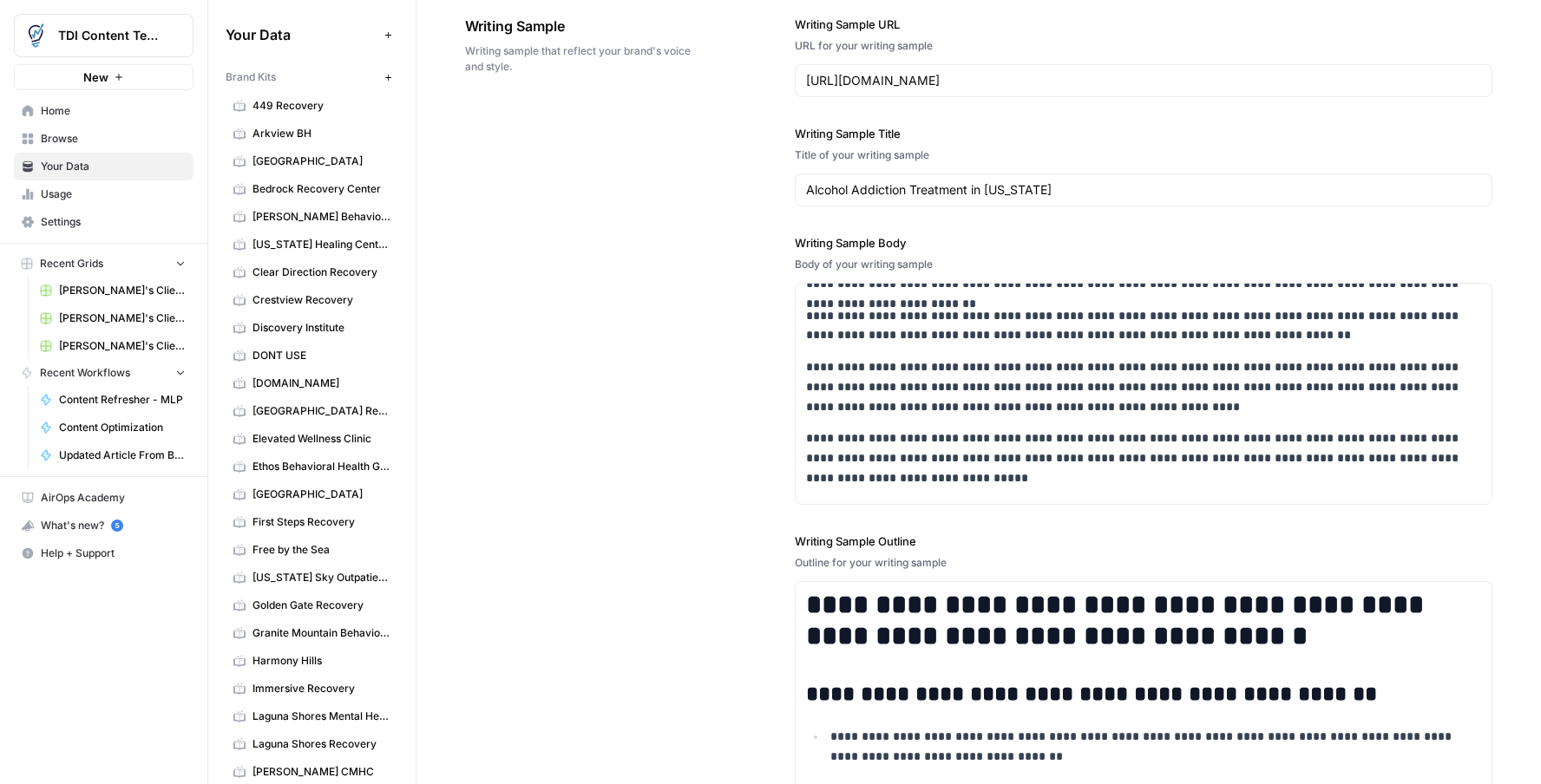
scroll to position [121, 0]
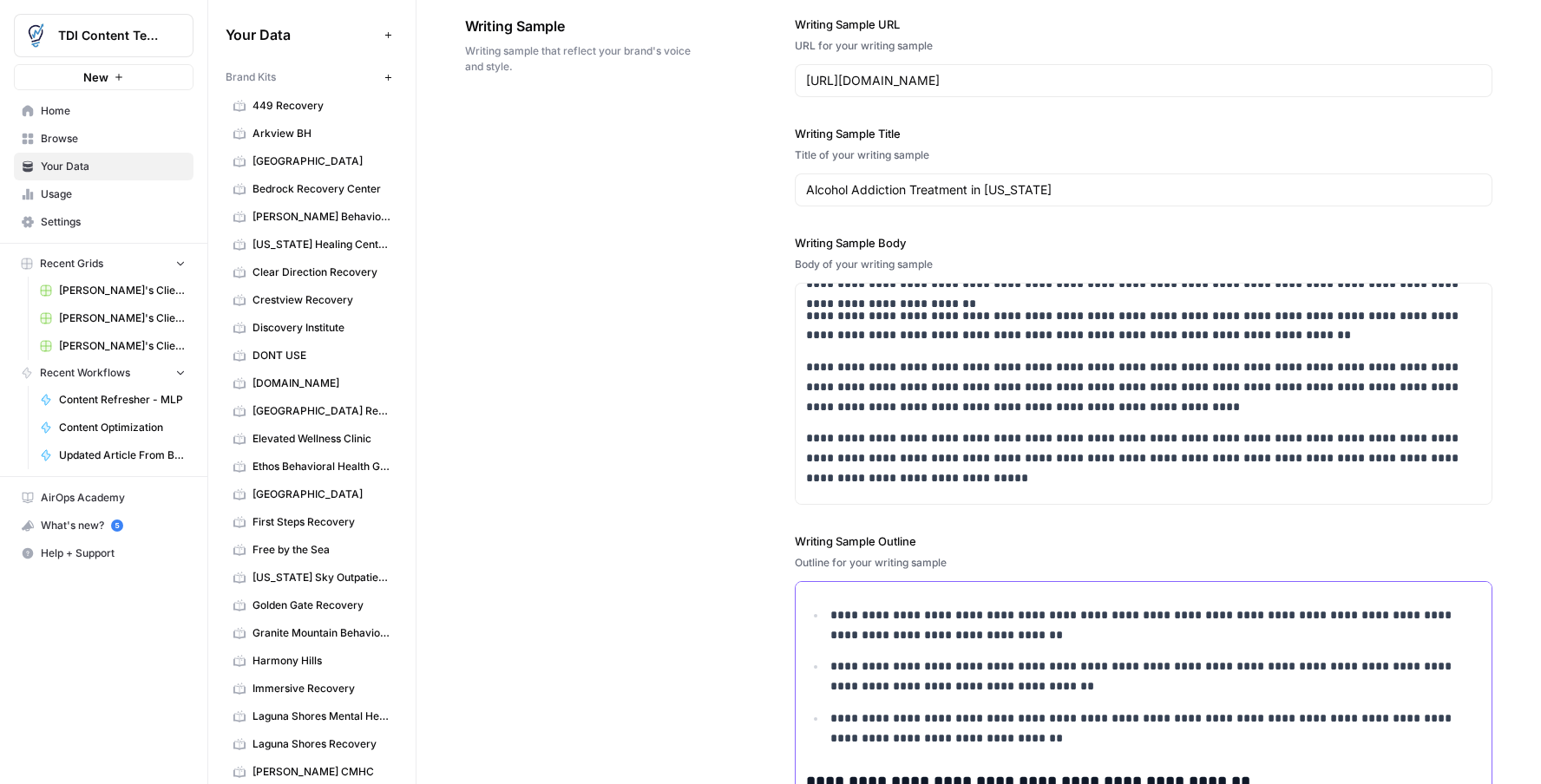
click at [1048, 688] on p "**********" at bounding box center [1156, 676] width 651 height 40
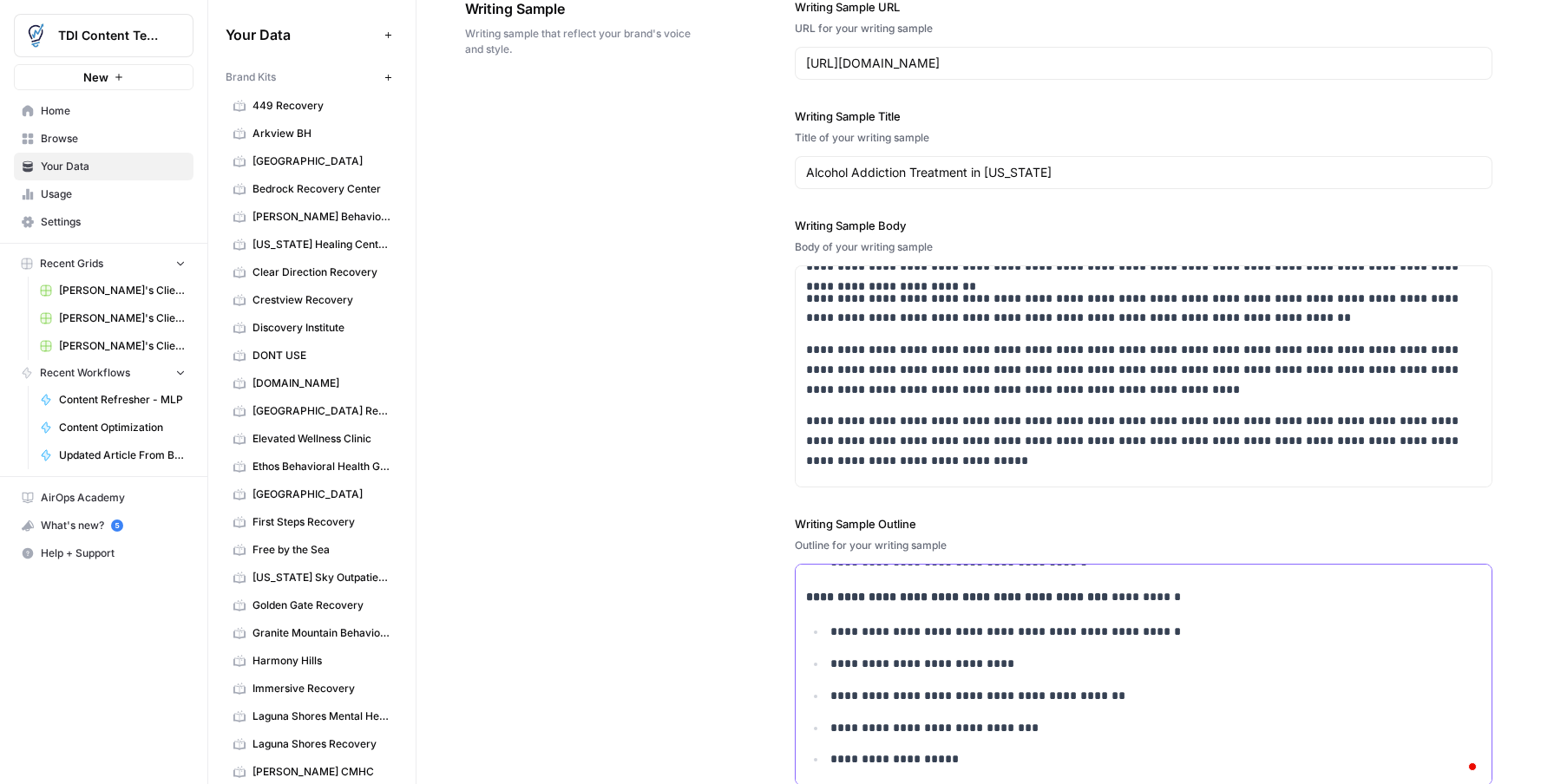
scroll to position [2139, 0]
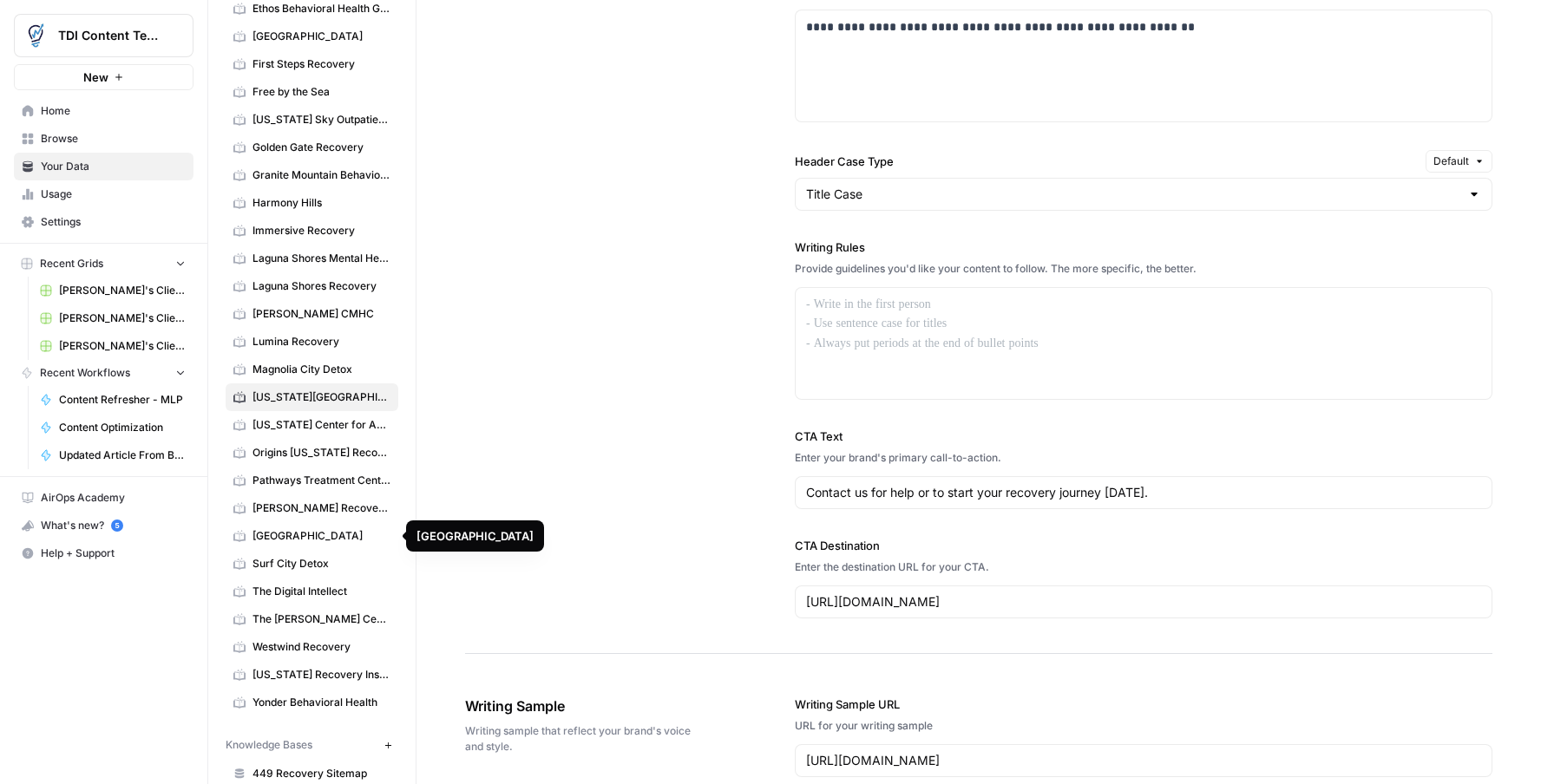
click at [323, 540] on span "[GEOGRAPHIC_DATA]" at bounding box center [321, 537] width 138 height 16
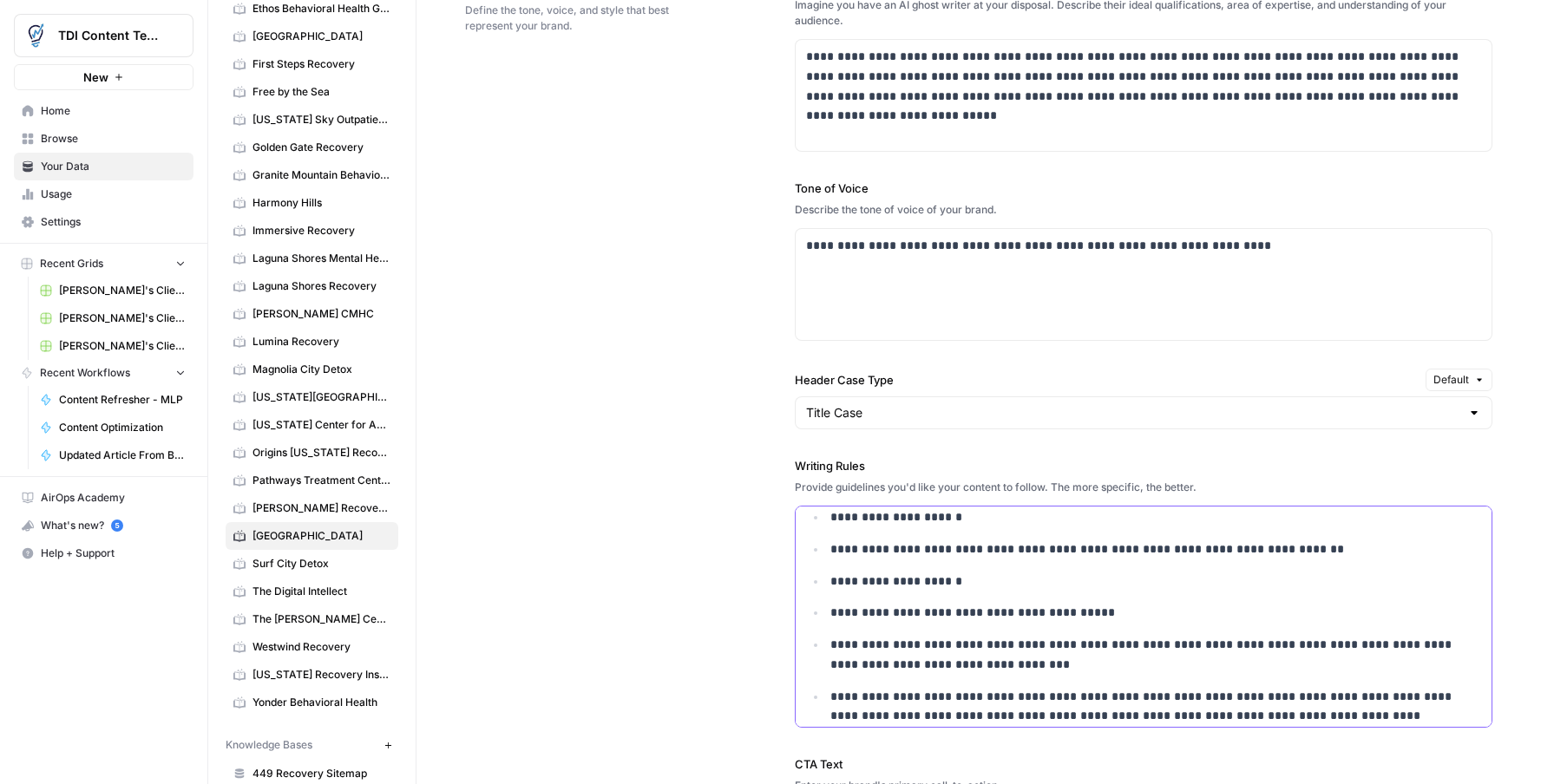
click at [1049, 586] on p "**********" at bounding box center [1156, 581] width 651 height 20
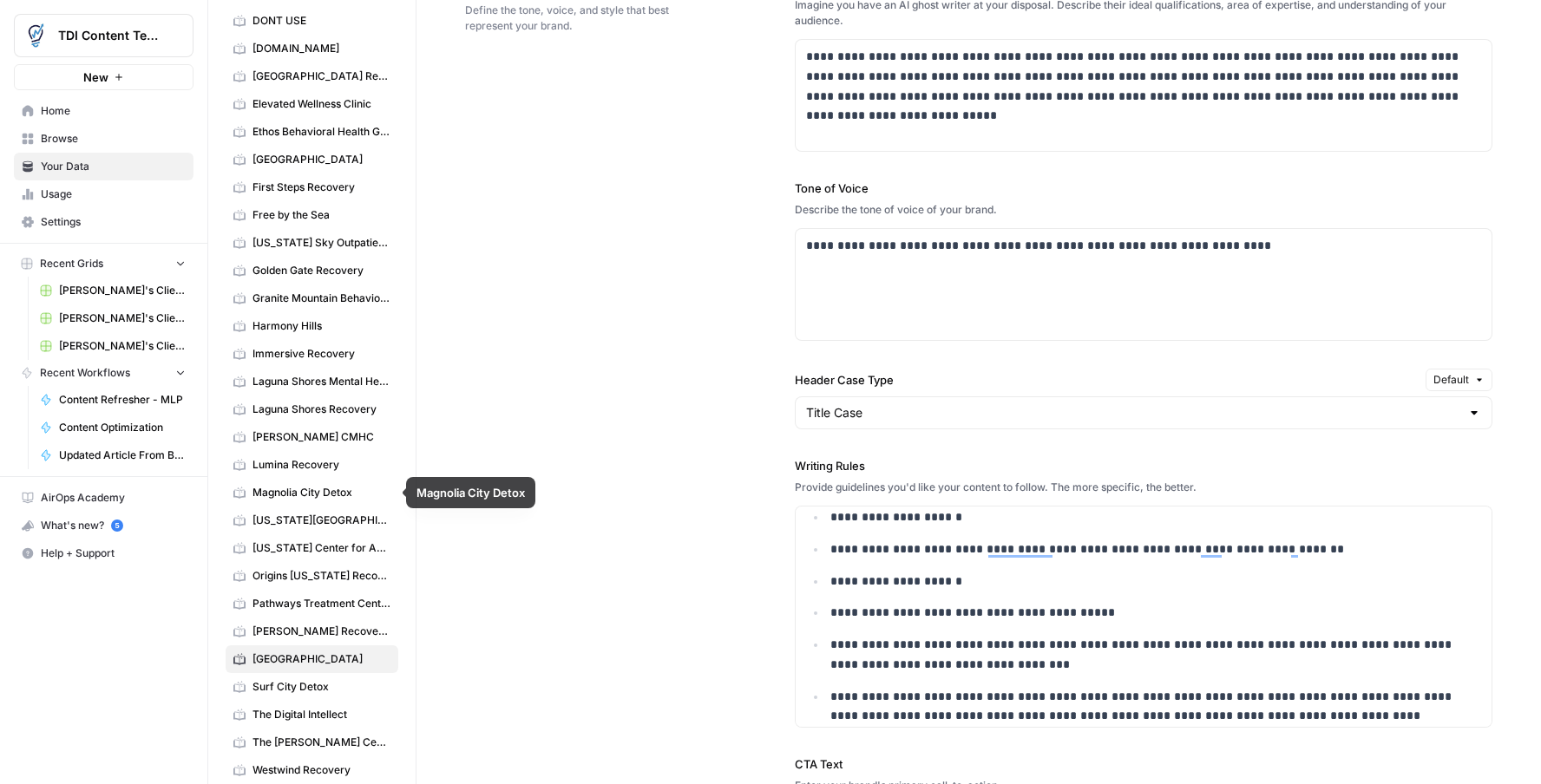
click at [324, 522] on span "[US_STATE][GEOGRAPHIC_DATA]" at bounding box center [321, 521] width 138 height 16
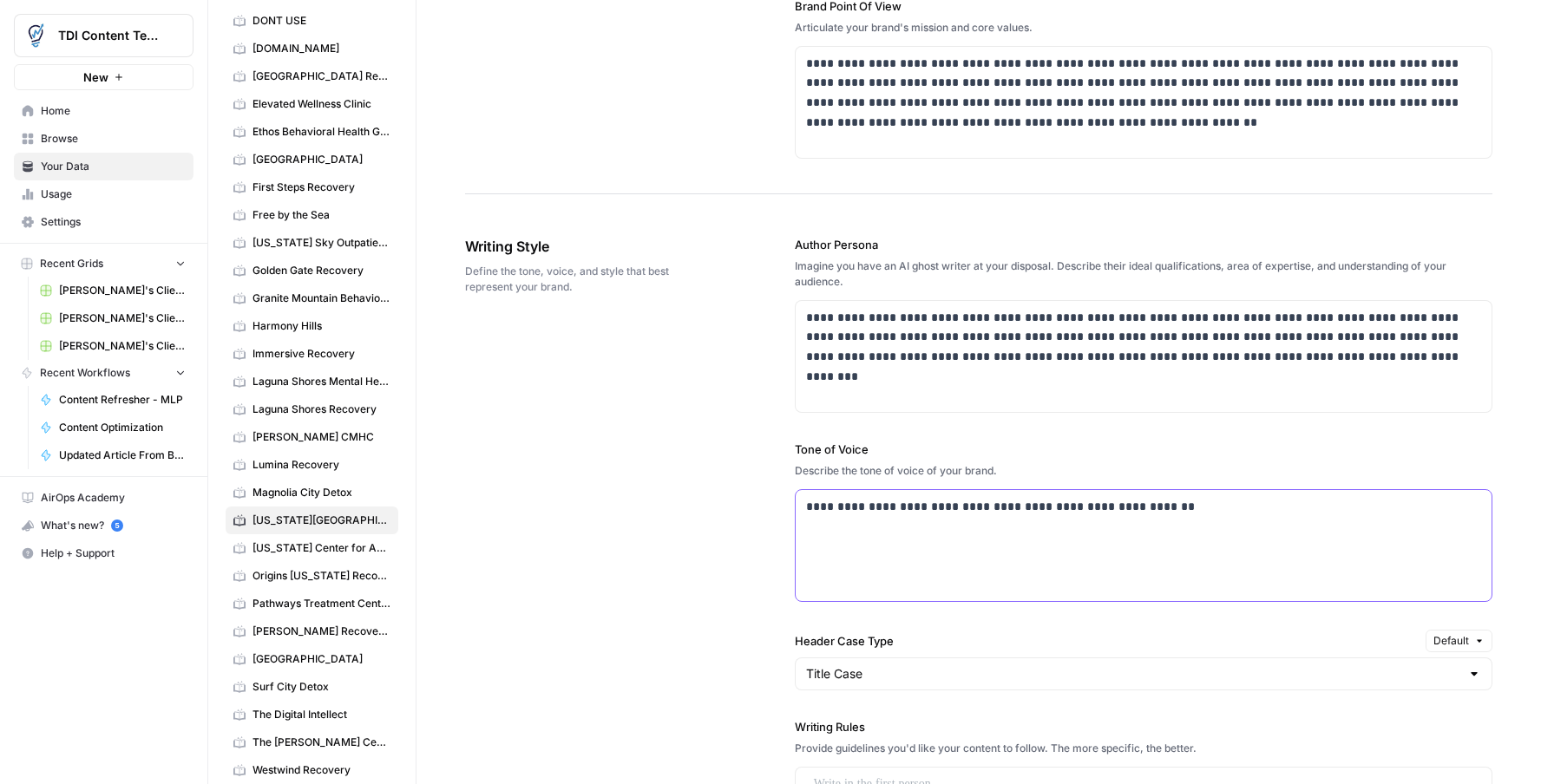
click at [924, 508] on p "**********" at bounding box center [1144, 507] width 675 height 20
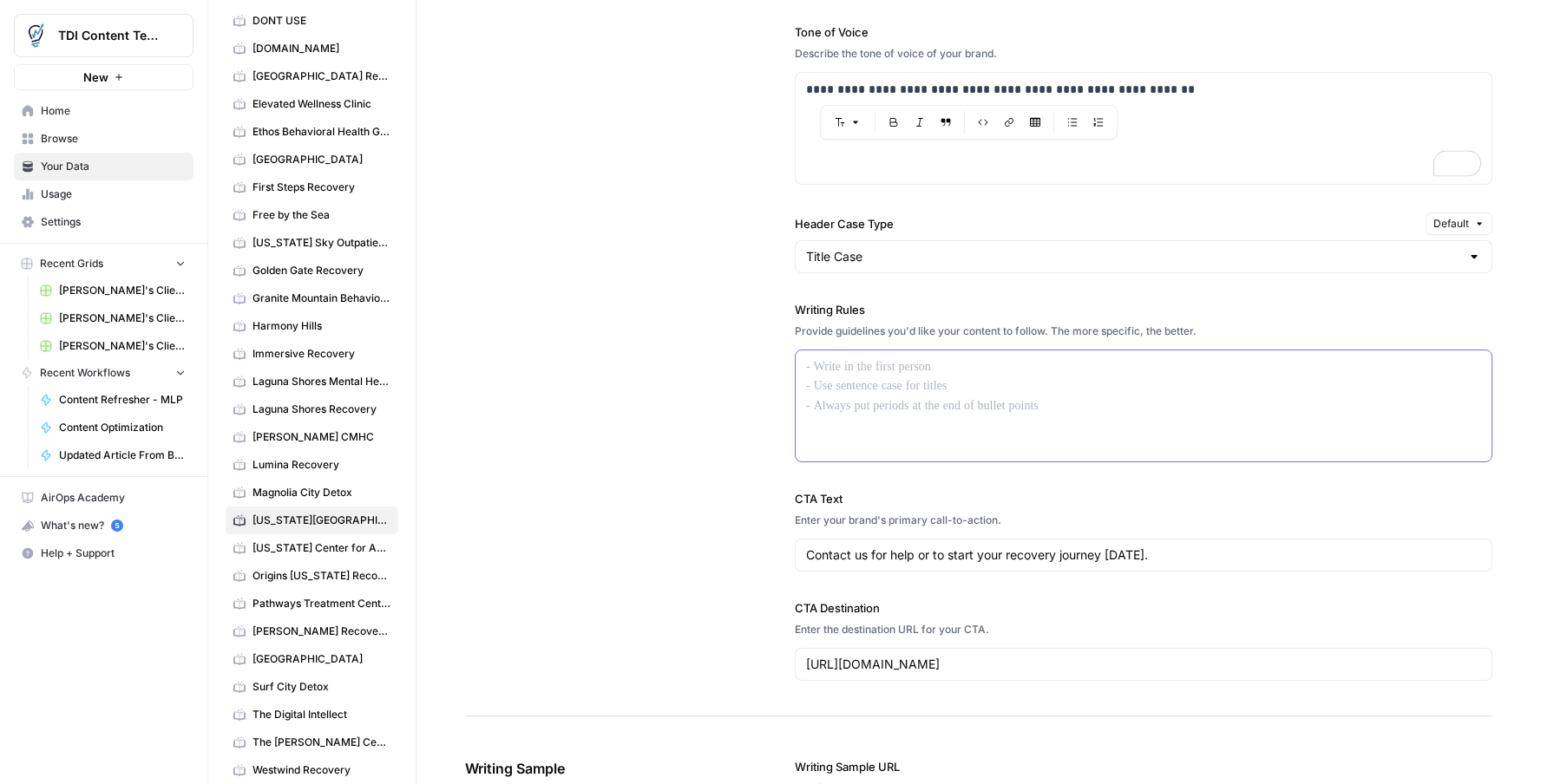
click at [857, 384] on div at bounding box center [1144, 406] width 696 height 111
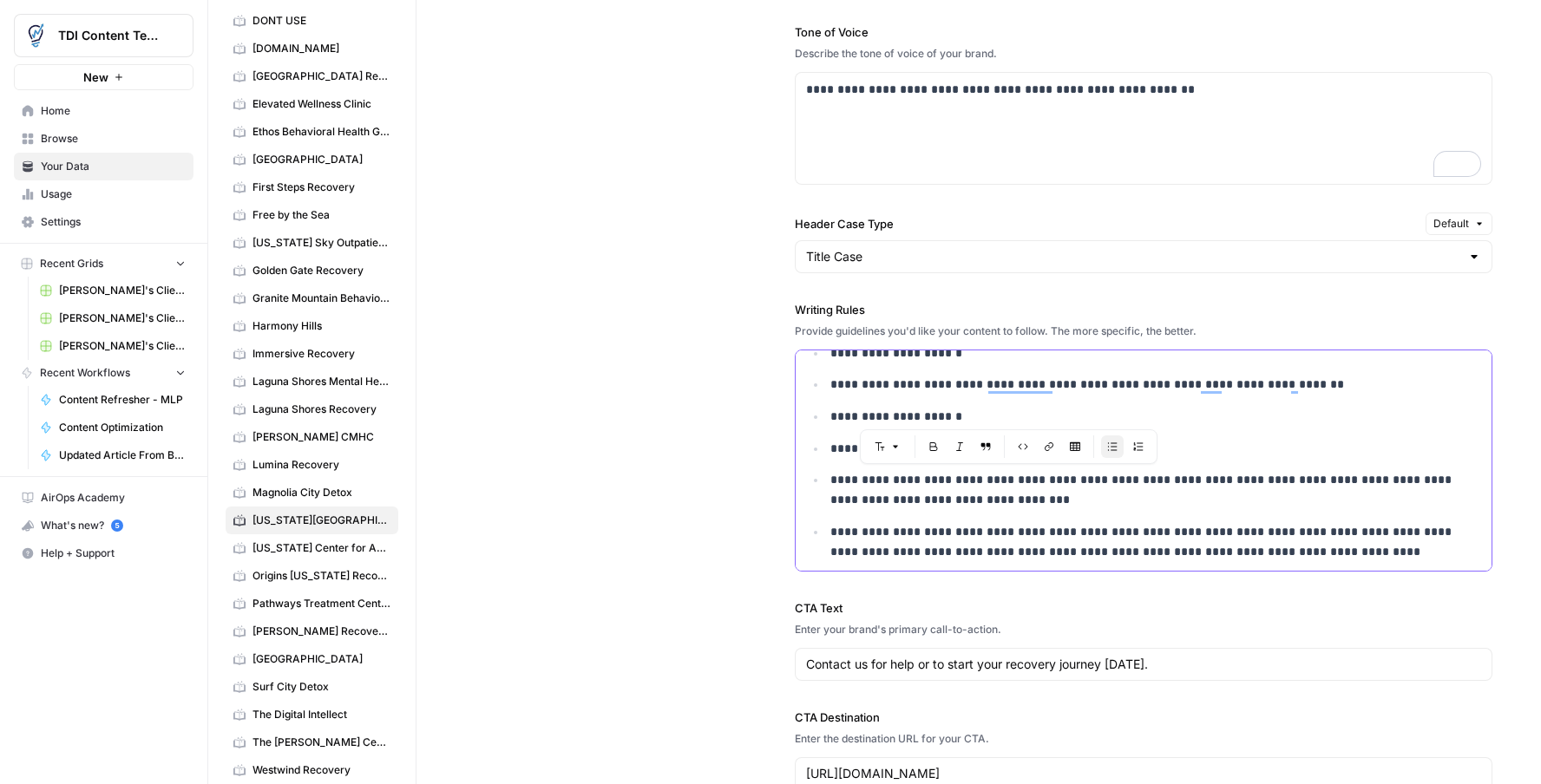
drag, startPoint x: 1034, startPoint y: 485, endPoint x: 979, endPoint y: 481, distance: 55.1
click at [978, 481] on p "**********" at bounding box center [1156, 489] width 651 height 40
click at [1100, 481] on p "**********" at bounding box center [1156, 489] width 651 height 40
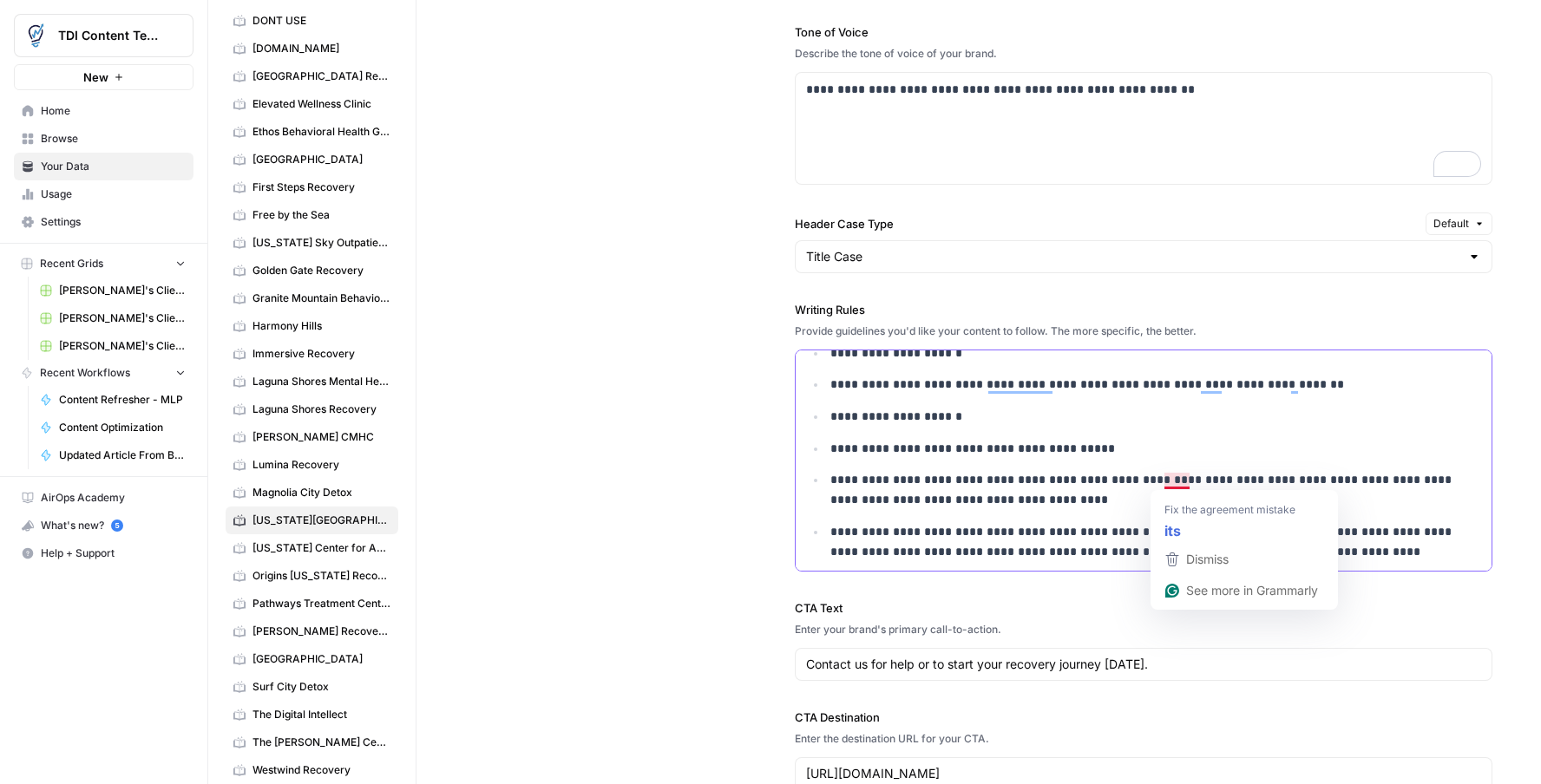
drag, startPoint x: 1112, startPoint y: 492, endPoint x: 1089, endPoint y: 492, distance: 23.0
click at [1112, 492] on p "**********" at bounding box center [1156, 489] width 651 height 40
click at [1054, 491] on p "**********" at bounding box center [1156, 489] width 651 height 40
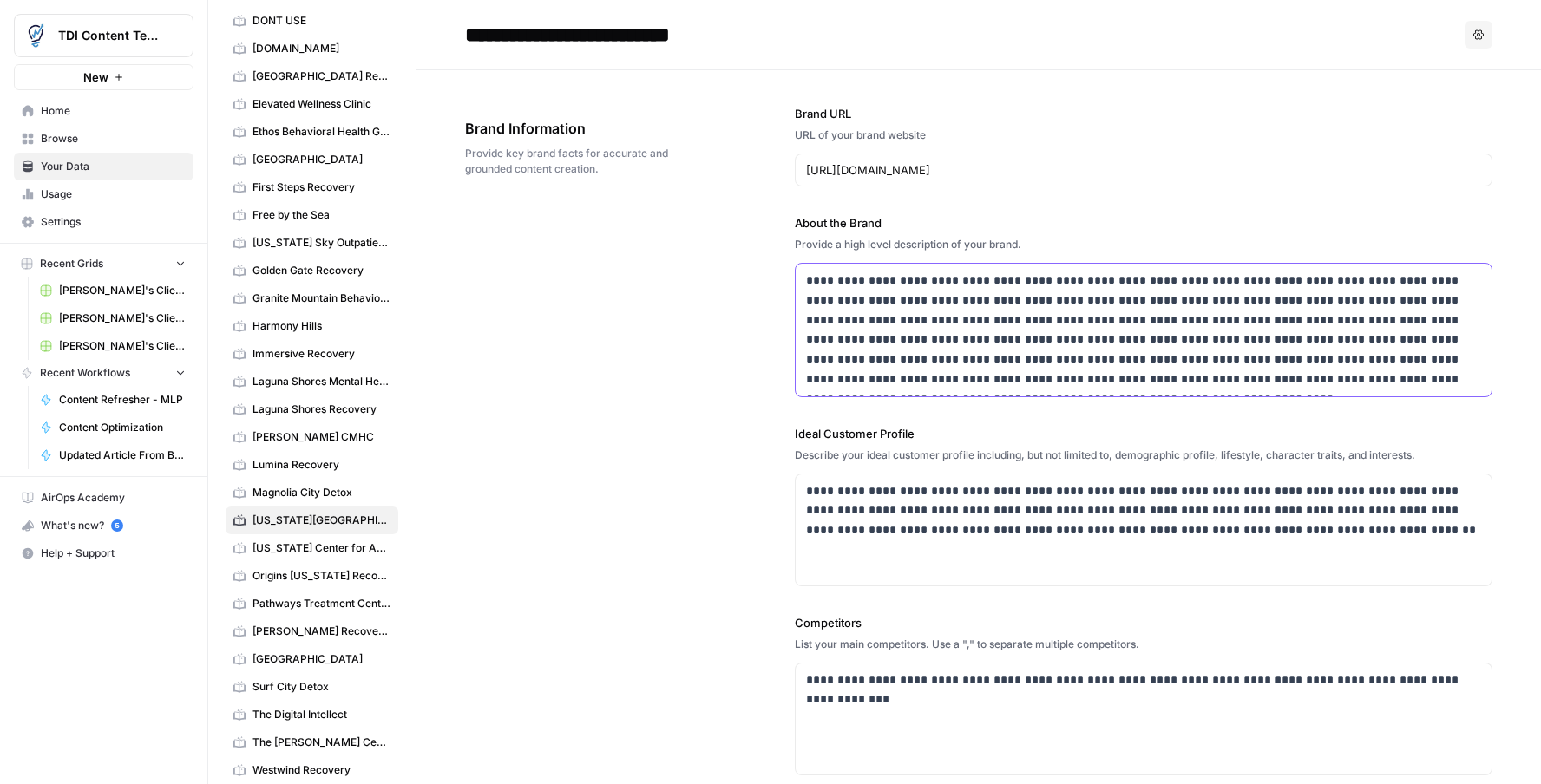
click at [1067, 307] on p "**********" at bounding box center [1144, 330] width 675 height 119
click at [1026, 523] on p "**********" at bounding box center [1144, 511] width 675 height 59
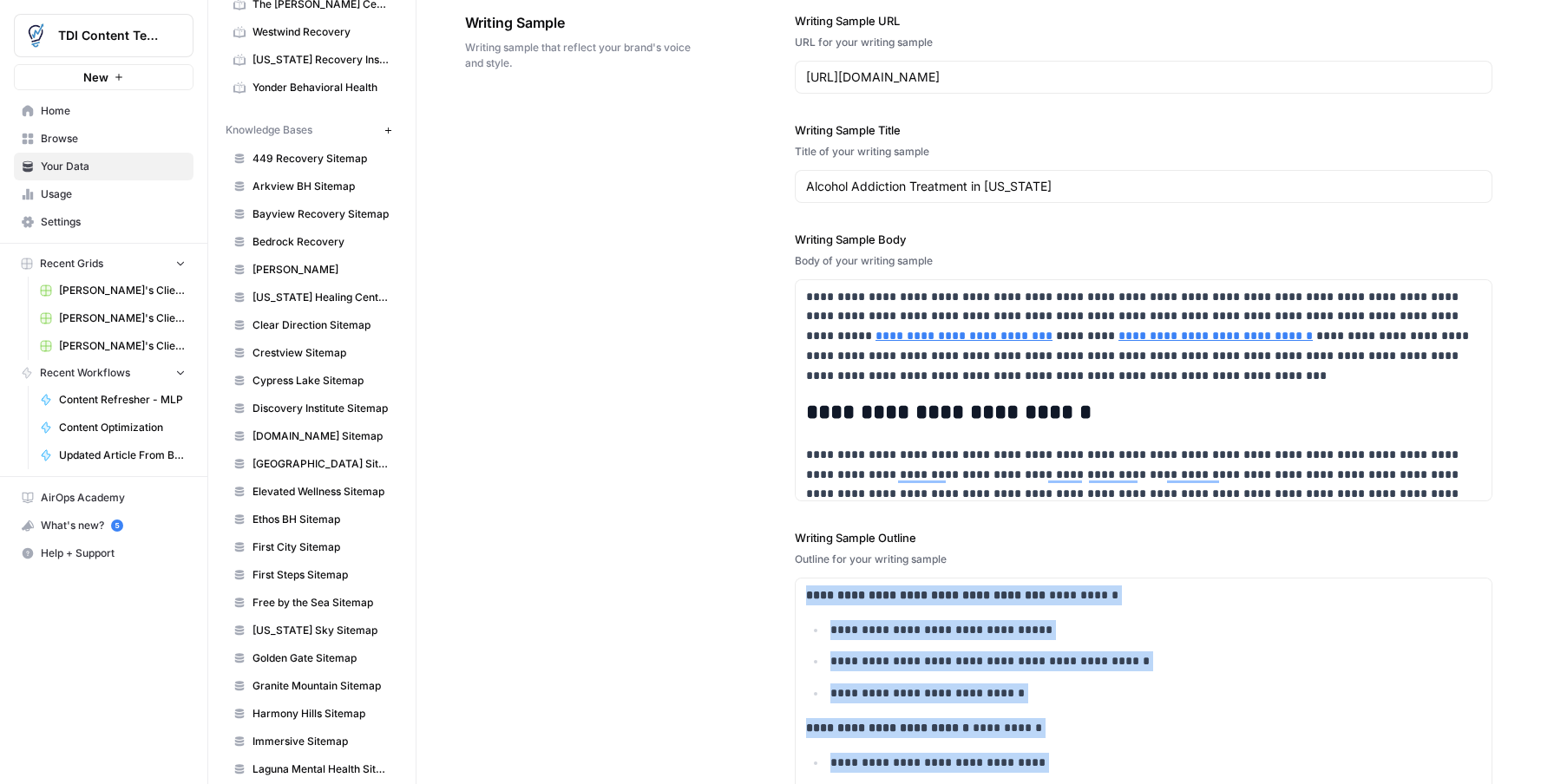
click at [387, 133] on icon "button" at bounding box center [388, 130] width 10 height 10
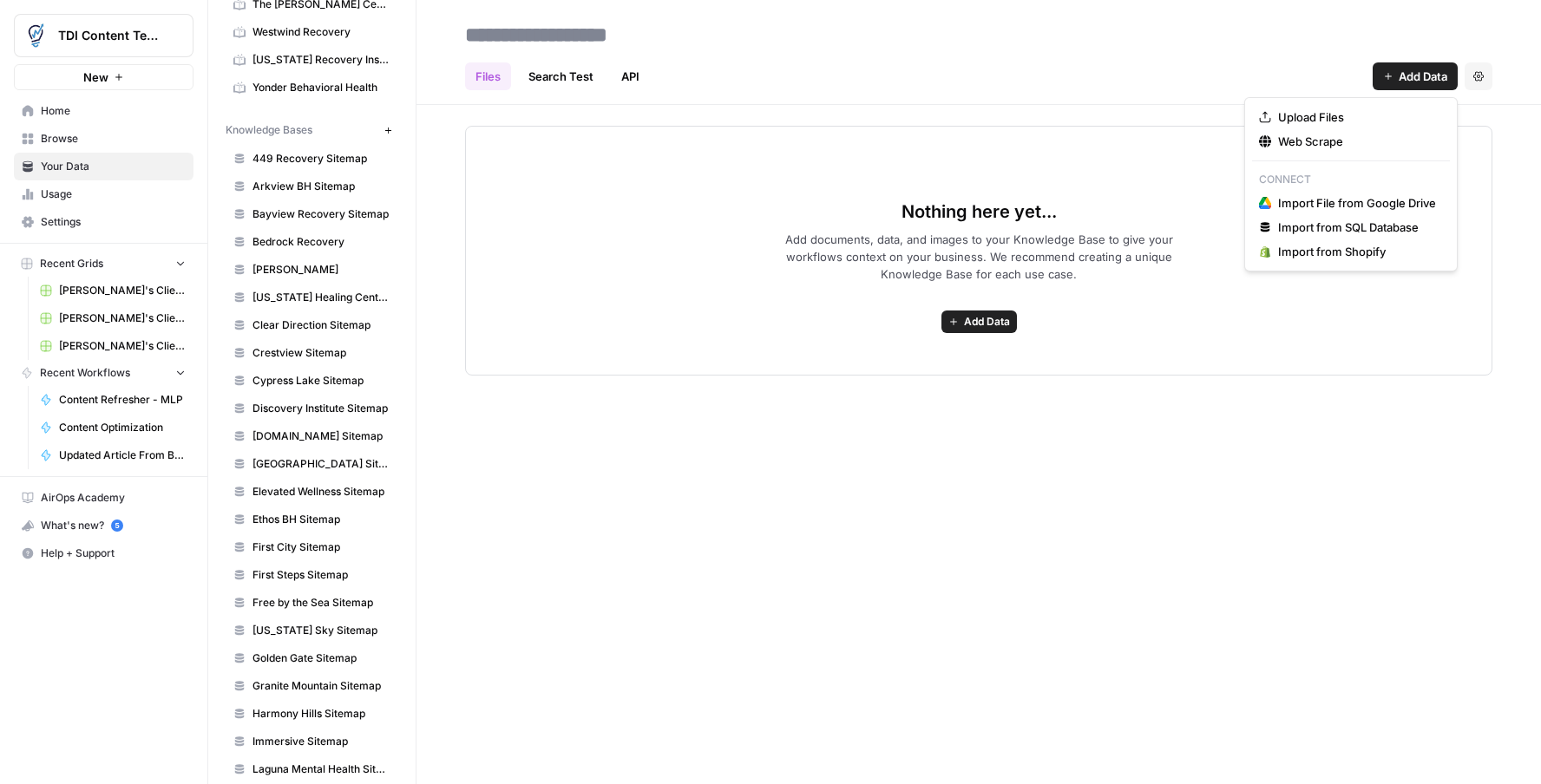
click at [1437, 82] on span "Add Data" at bounding box center [1423, 76] width 49 height 17
click at [1334, 146] on span "Web Scrape" at bounding box center [1357, 141] width 158 height 17
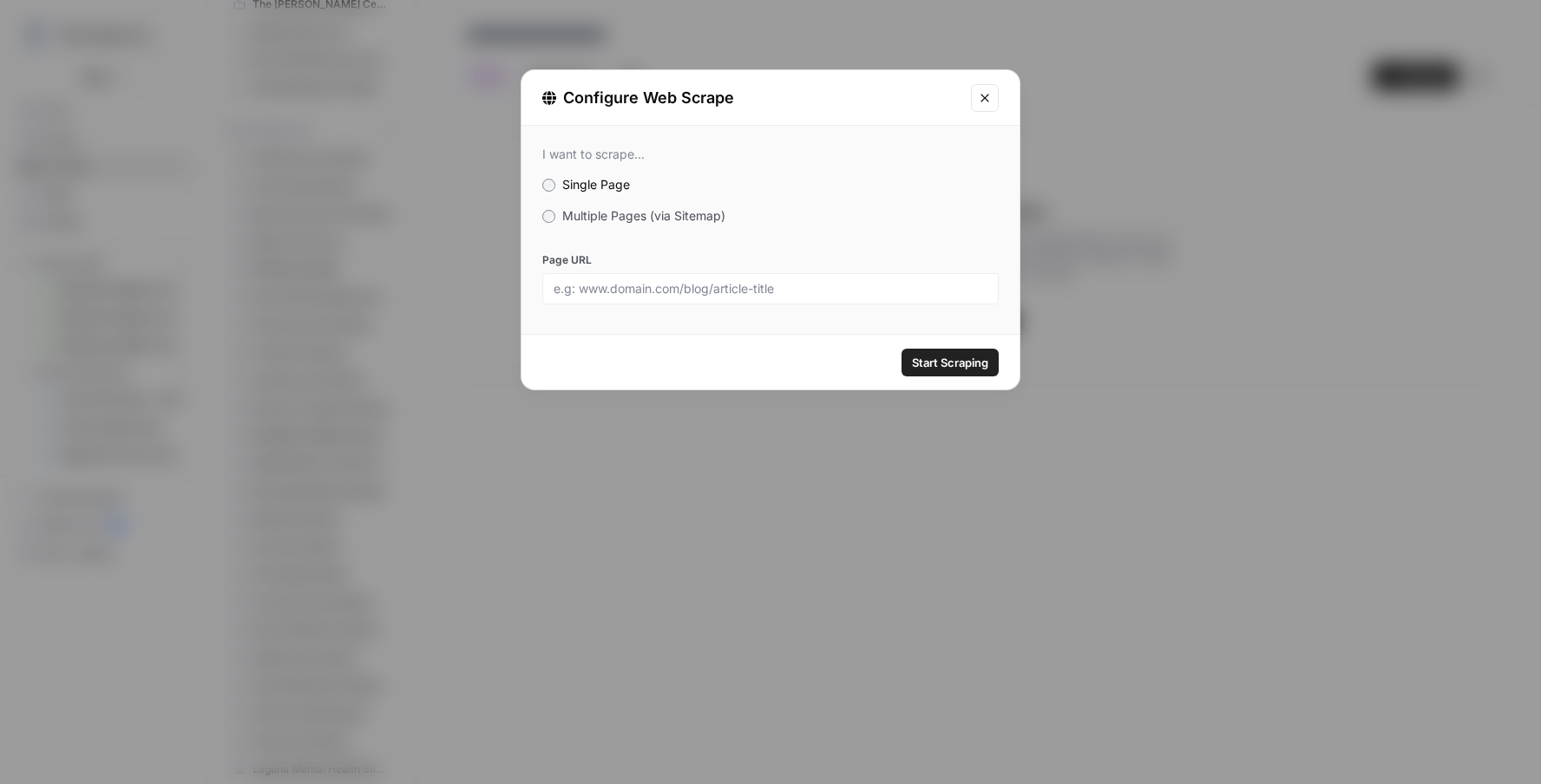
click at [554, 223] on label "Multiple Pages (via Sitemap)" at bounding box center [770, 215] width 457 height 17
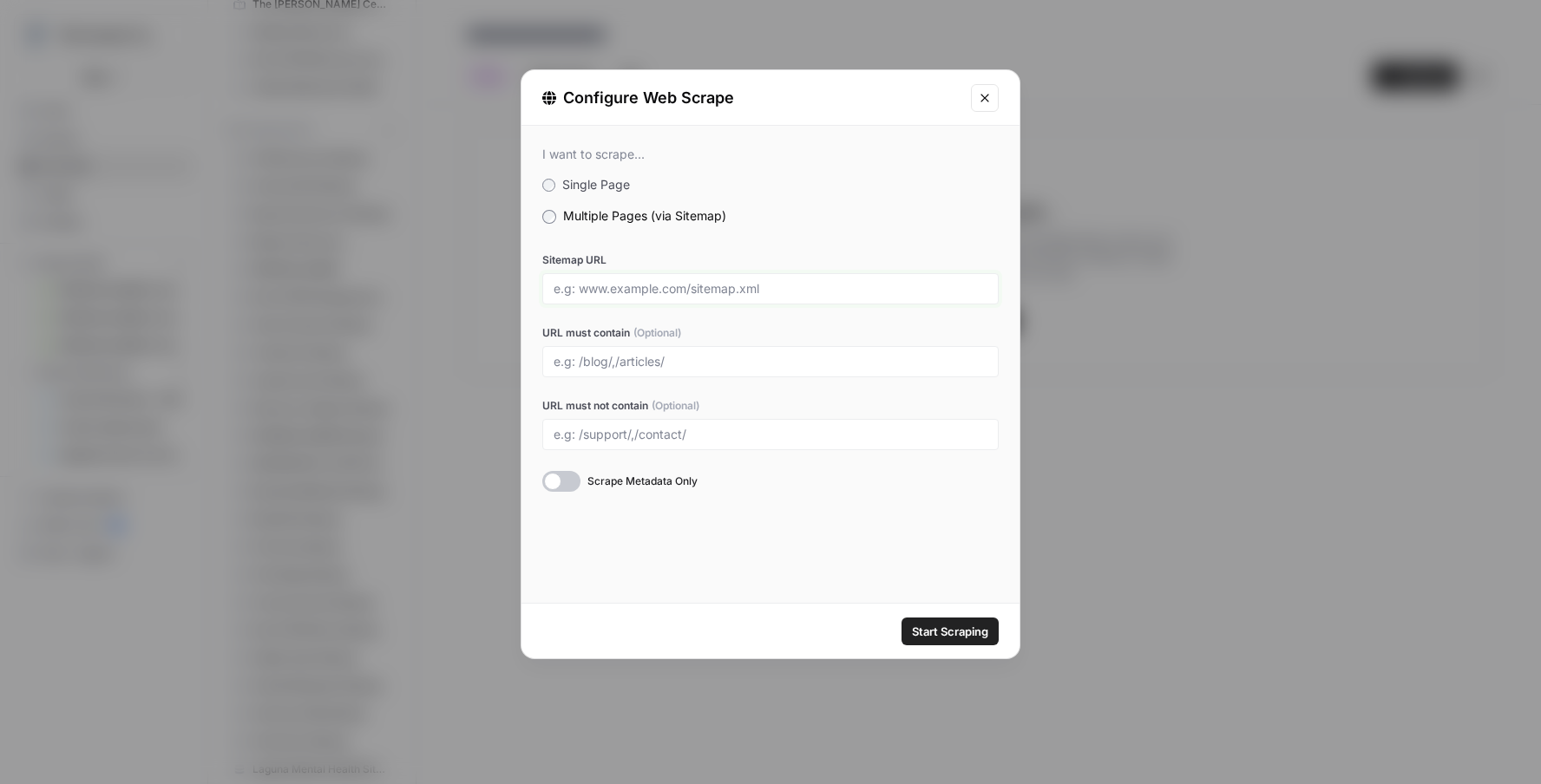
click at [632, 281] on input "Sitemap URL" at bounding box center [770, 289] width 434 height 16
paste input "[URL][DOMAIN_NAME]"
type input "[URL][DOMAIN_NAME]"
click at [939, 632] on span "Start Scraping" at bounding box center [950, 631] width 77 height 17
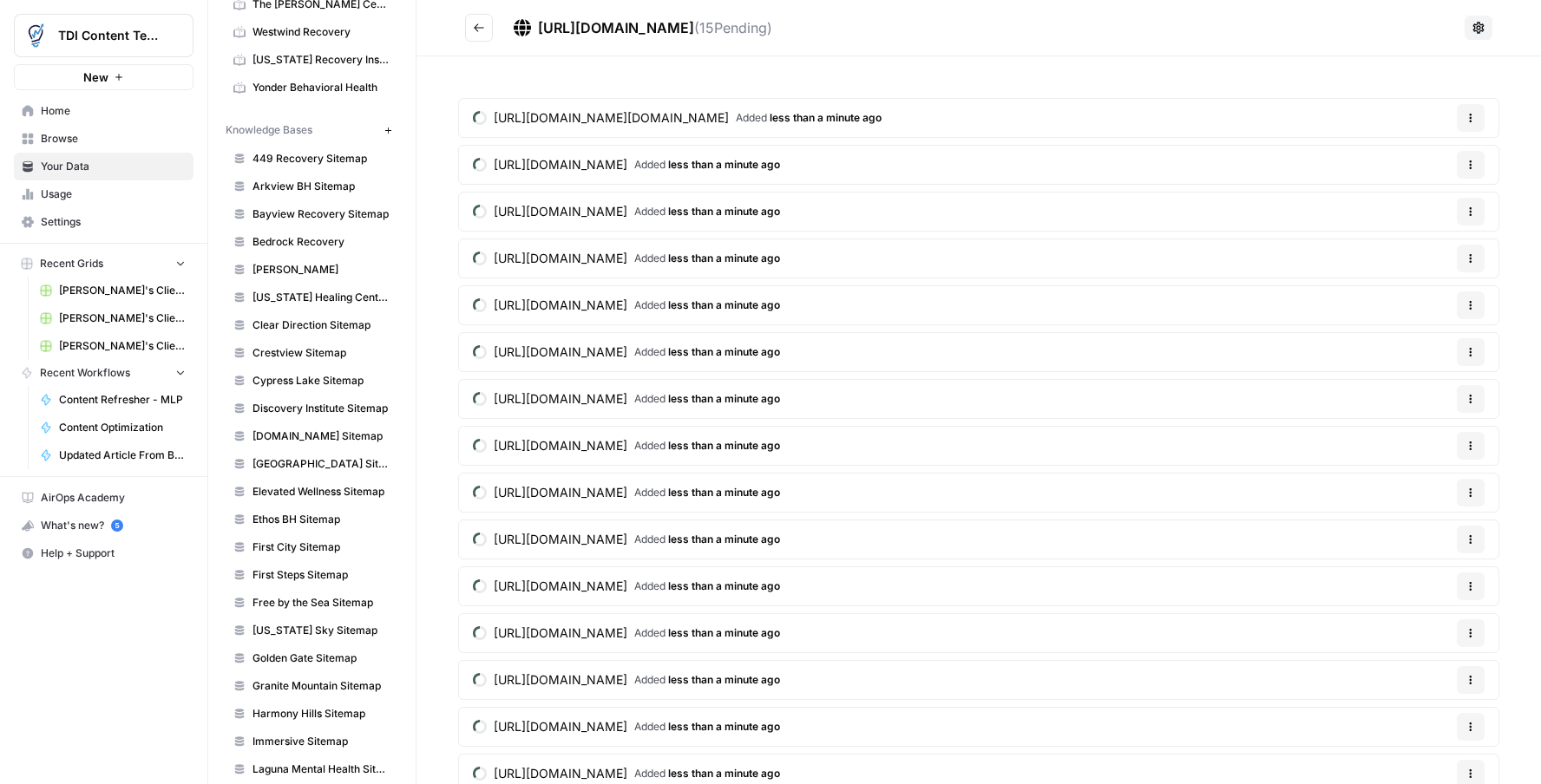
click at [481, 30] on icon "Go back" at bounding box center [479, 28] width 12 height 12
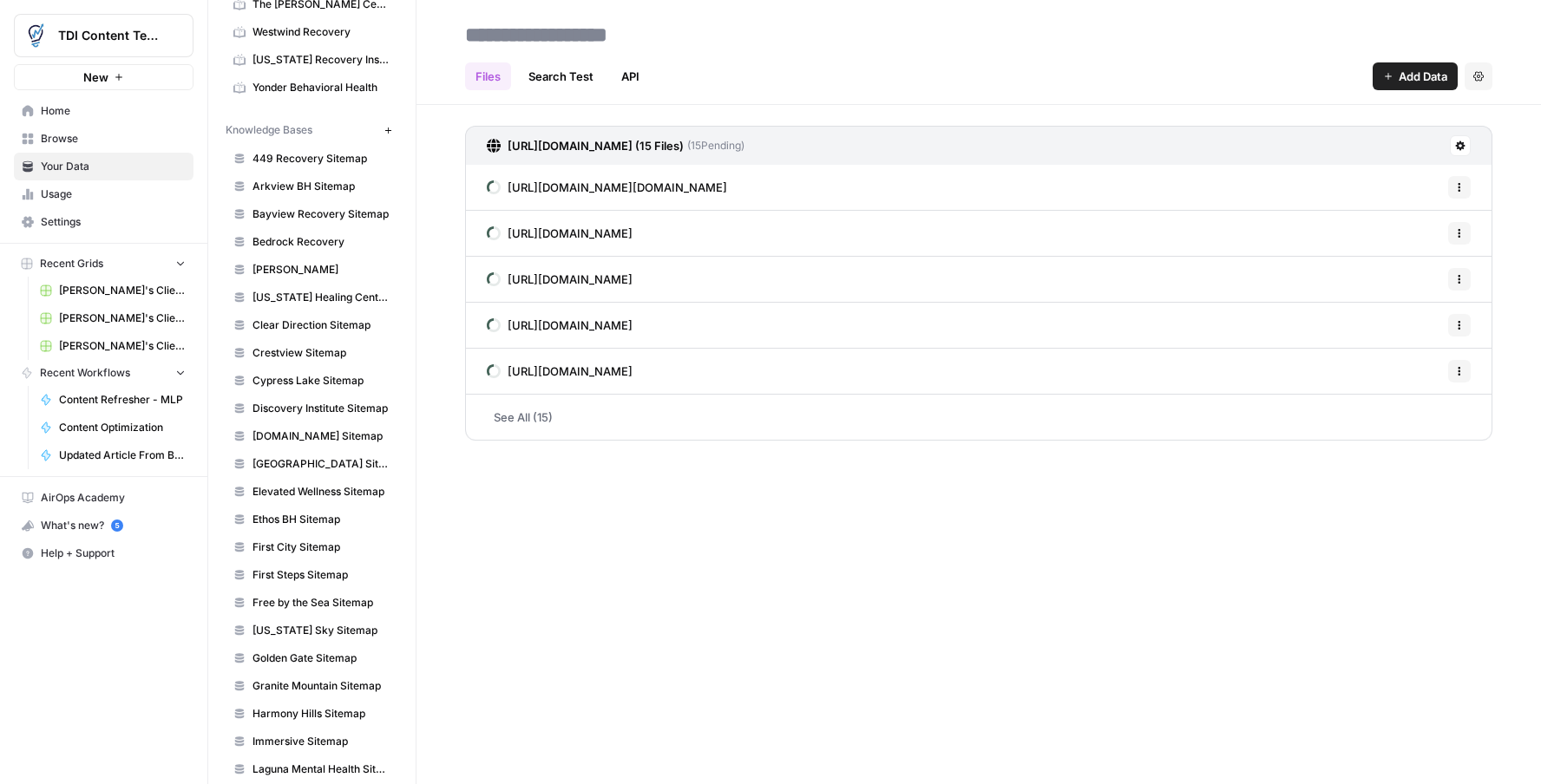
click at [579, 37] on input at bounding box center [597, 34] width 278 height 35
type input "**********"
click at [823, 67] on div "Files Search Test API Add Data Settings" at bounding box center [978, 69] width 1027 height 42
click at [1461, 145] on icon at bounding box center [1461, 146] width 11 height 11
click at [1401, 206] on span "Schedule Data Sync" at bounding box center [1394, 206] width 107 height 17
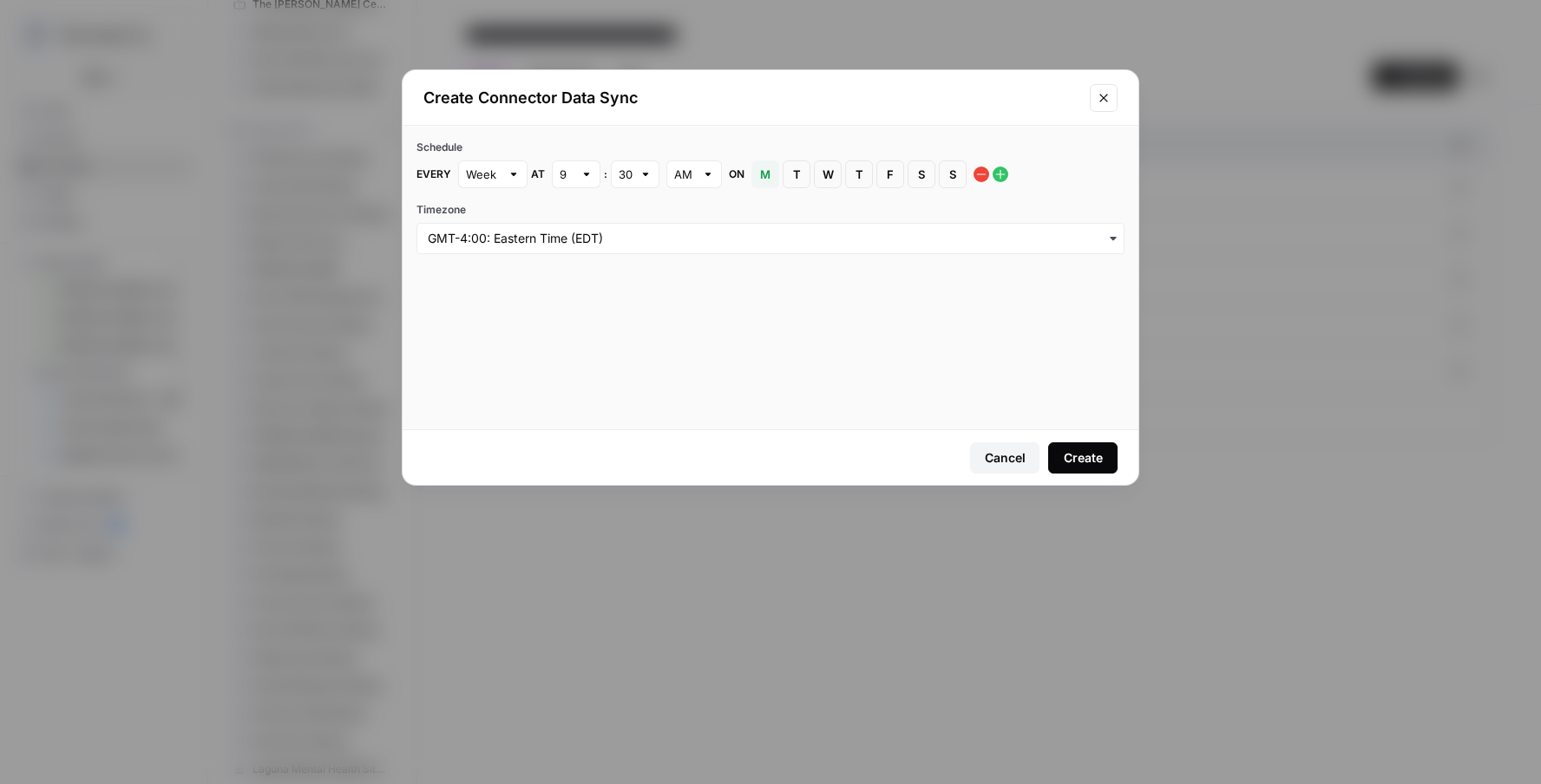
click at [592, 174] on div "9" at bounding box center [576, 174] width 49 height 28
click at [575, 280] on span "4" at bounding box center [572, 287] width 12 height 17
type input "4"
click at [1087, 460] on div "Create" at bounding box center [1083, 457] width 39 height 17
